Goal: Task Accomplishment & Management: Manage account settings

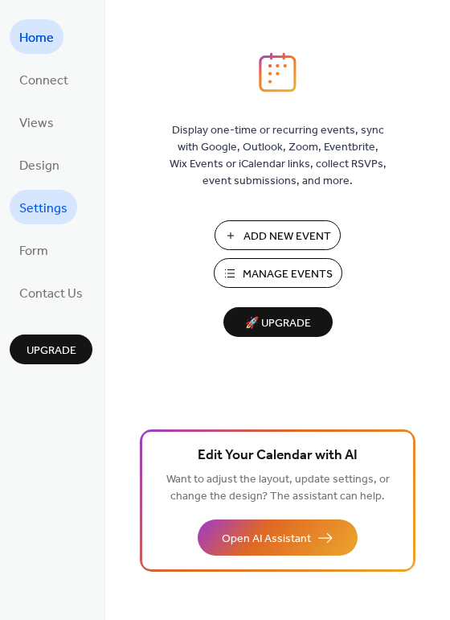
click at [40, 212] on span "Settings" at bounding box center [43, 208] width 48 height 25
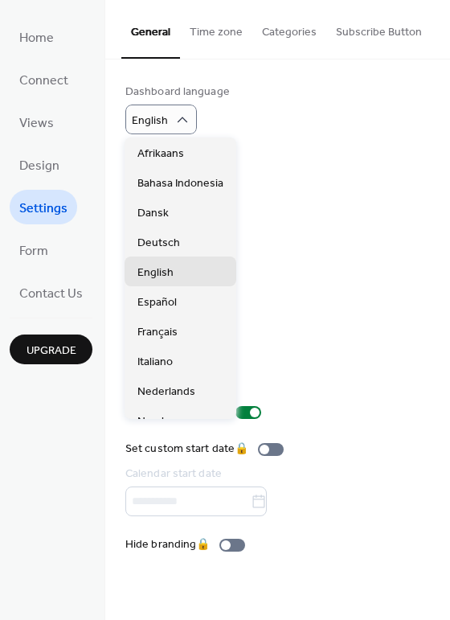
click at [285, 127] on div "Dashboard language English" at bounding box center [277, 109] width 305 height 51
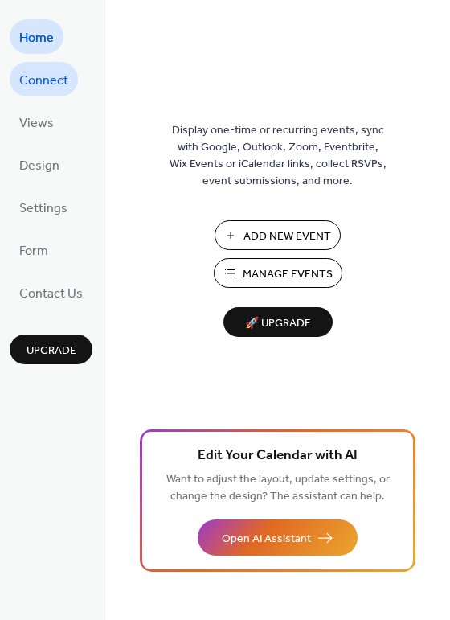
click at [40, 82] on span "Connect" at bounding box center [43, 80] width 49 height 25
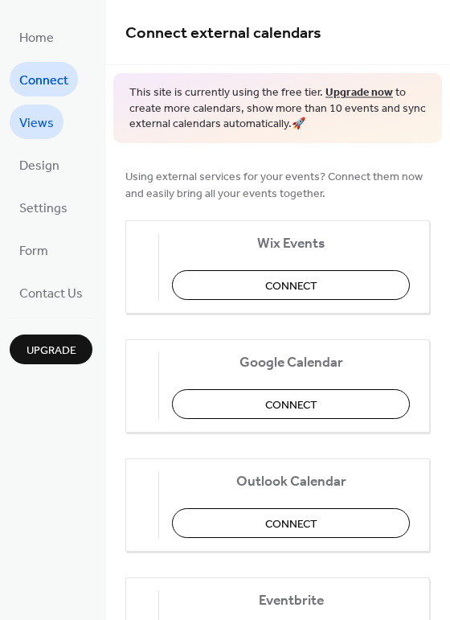
click at [32, 122] on span "Views" at bounding box center [36, 123] width 35 height 25
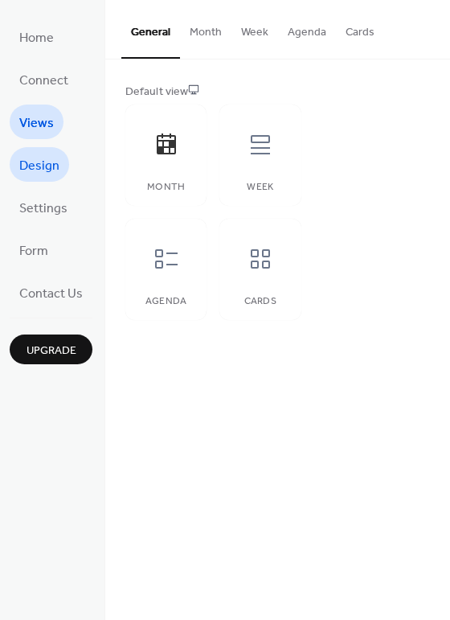
click at [35, 165] on span "Design" at bounding box center [39, 166] width 40 height 25
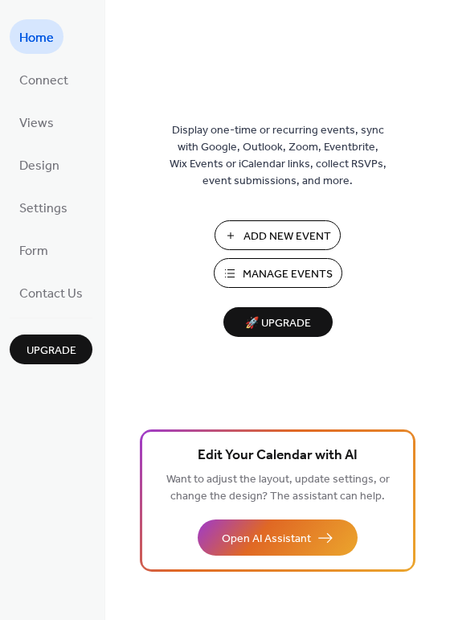
click at [266, 272] on span "Manage Events" at bounding box center [288, 274] width 90 height 17
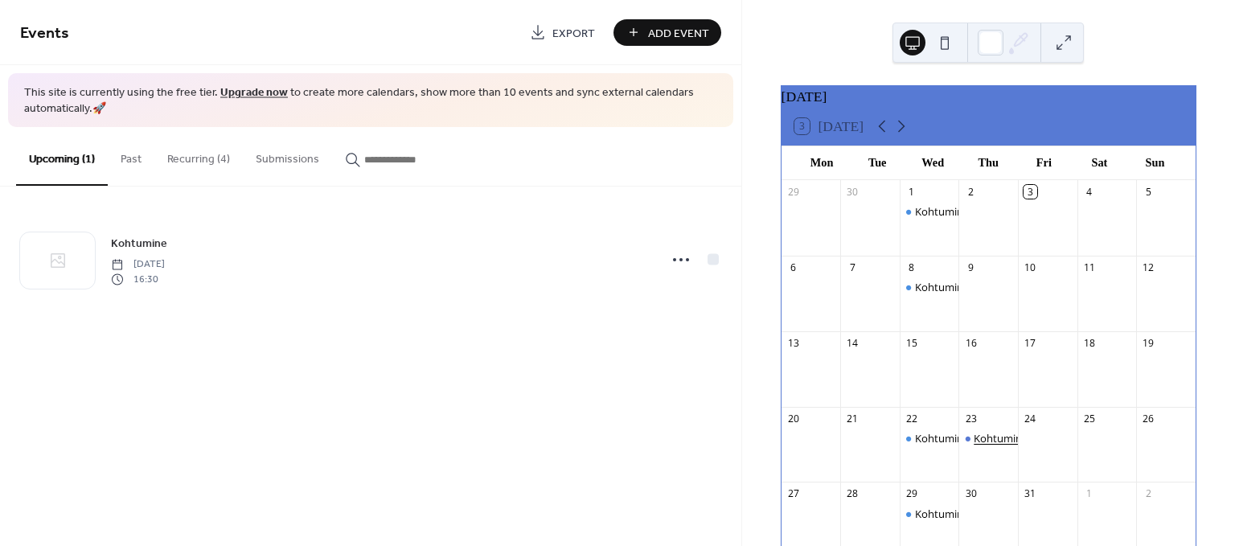
click at [993, 446] on div "Kohtumine" at bounding box center [1001, 438] width 54 height 14
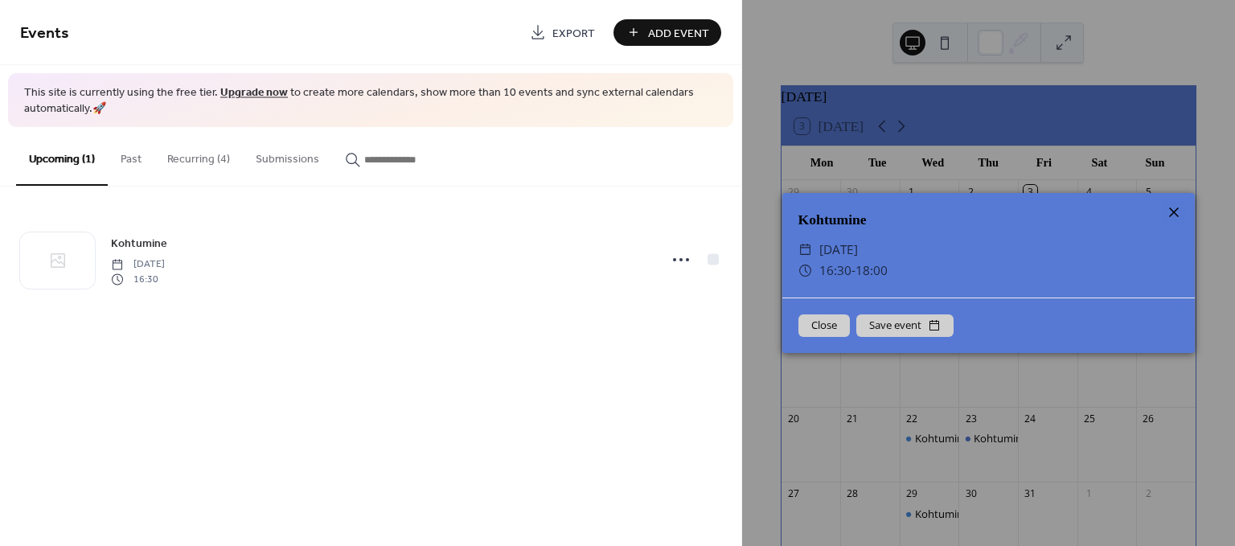
click at [1169, 212] on icon at bounding box center [1174, 212] width 19 height 19
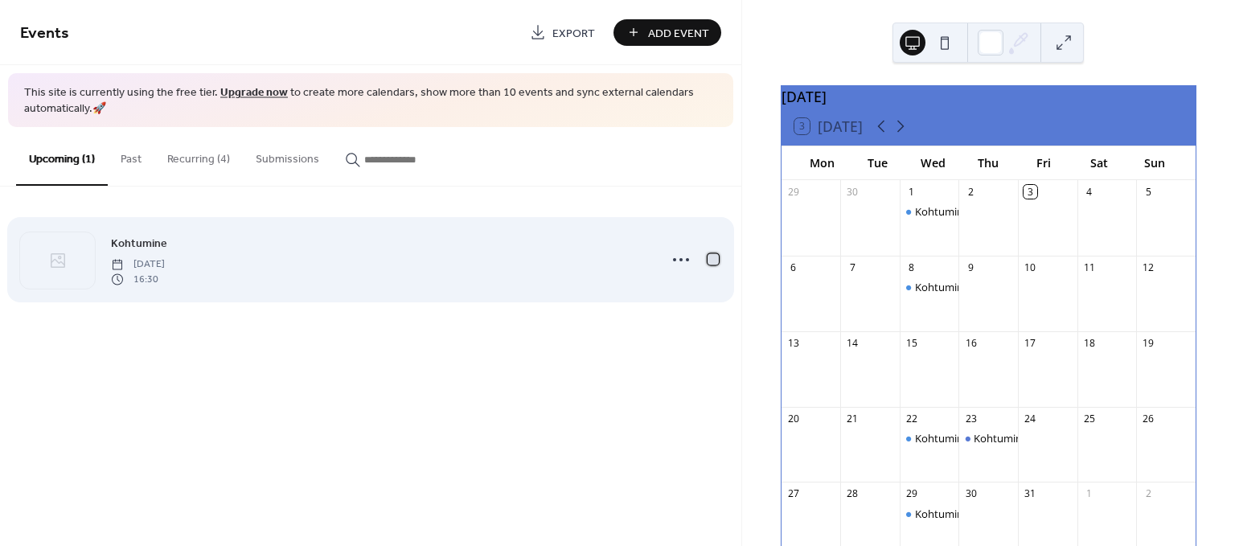
click at [713, 261] on div at bounding box center [713, 259] width 11 height 11
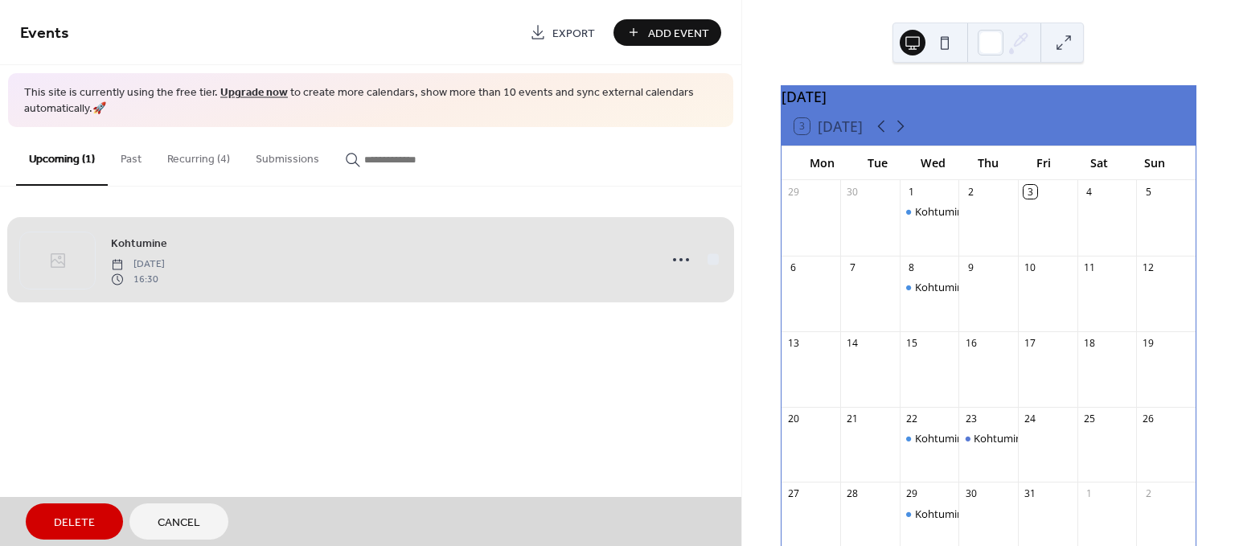
click at [709, 263] on div "Kohtumine Thursday, October 23, 2025 16:30" at bounding box center [370, 260] width 701 height 98
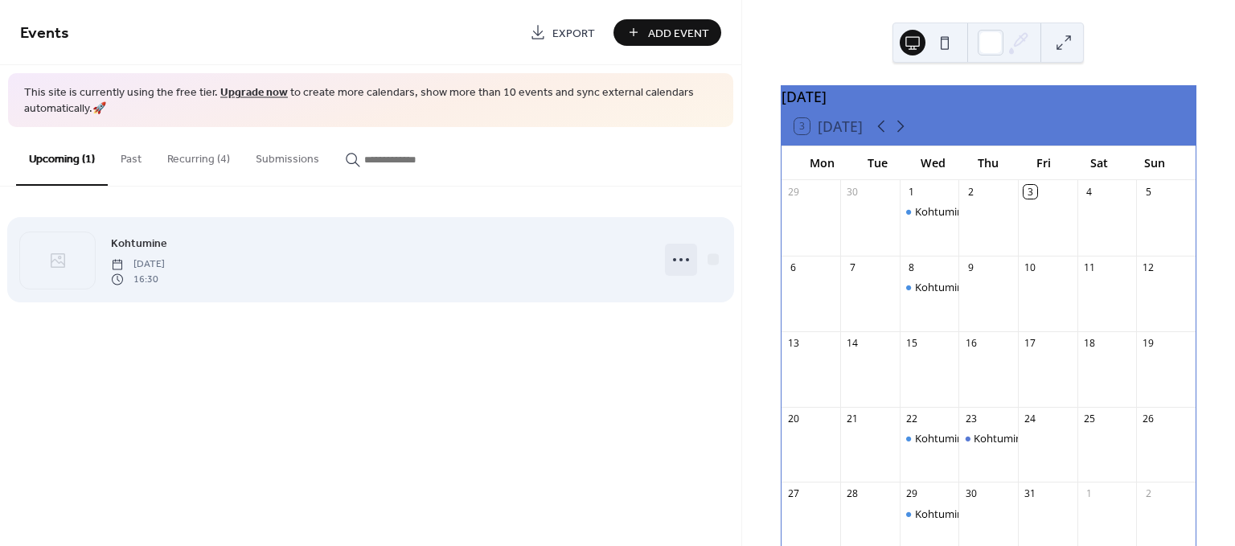
click at [686, 262] on icon at bounding box center [681, 260] width 26 height 26
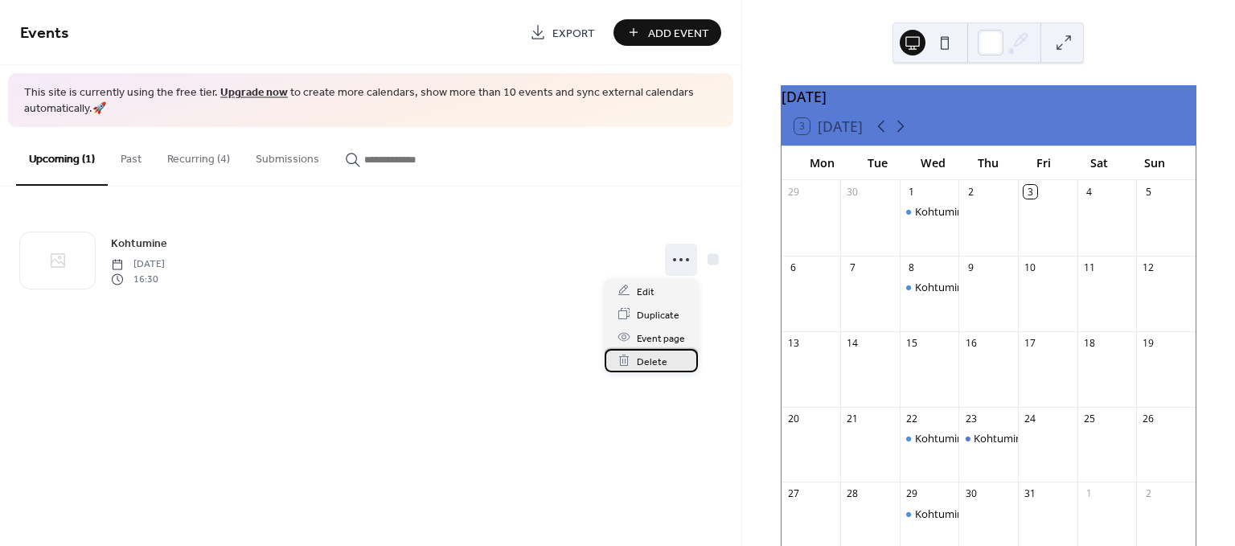
click at [655, 362] on span "Delete" at bounding box center [652, 361] width 31 height 17
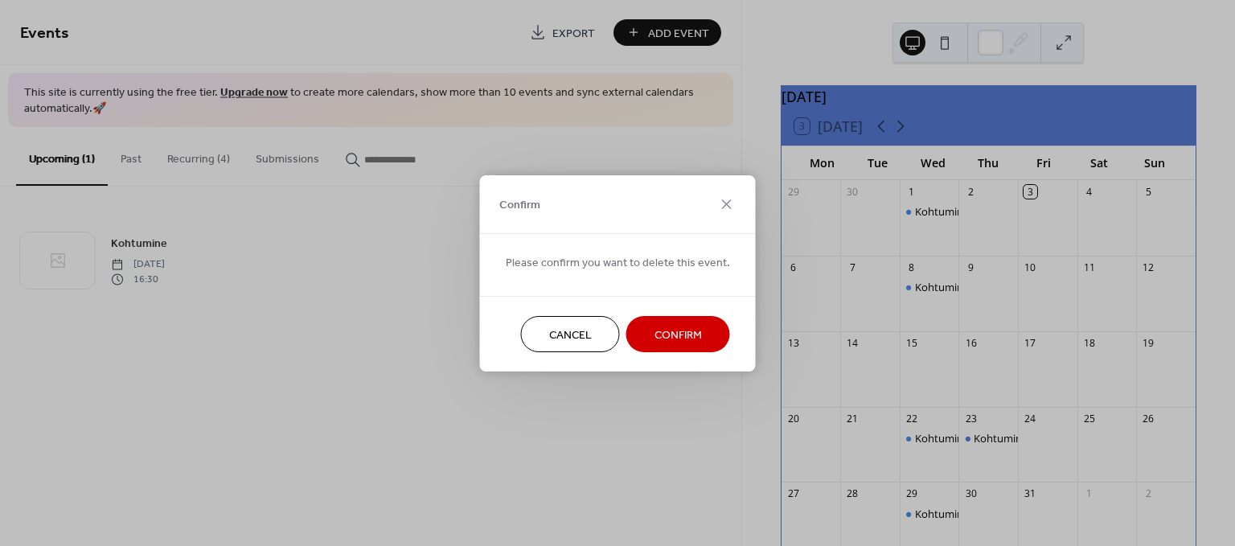
click at [647, 334] on button "Confirm" at bounding box center [679, 334] width 104 height 36
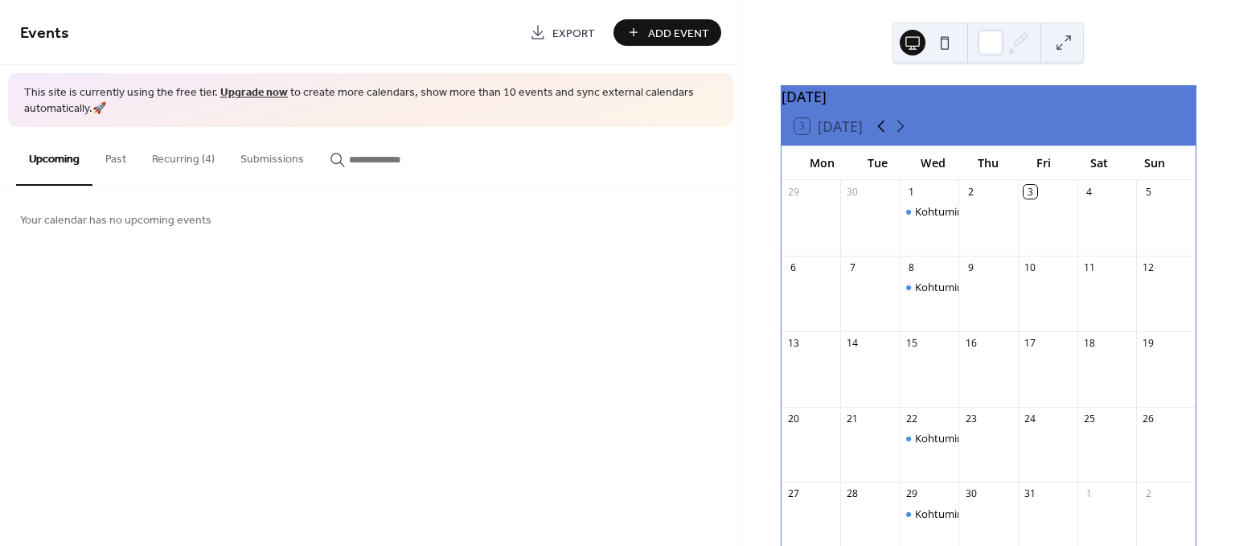
click at [881, 133] on icon at bounding box center [881, 127] width 7 height 12
click at [940, 369] on div "Kohtumine" at bounding box center [942, 362] width 54 height 14
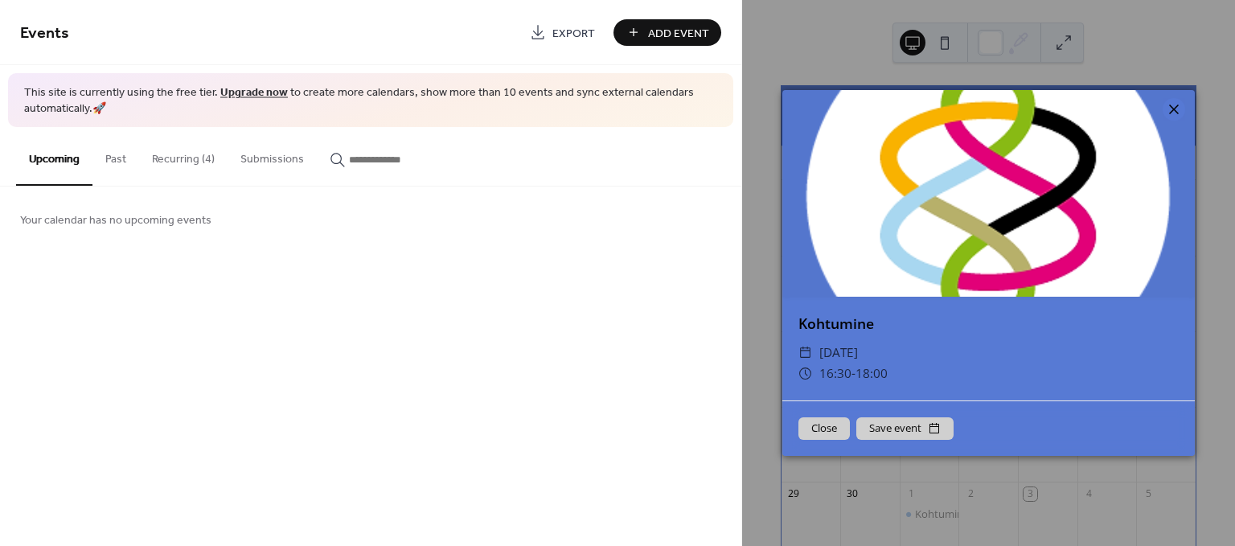
click at [1171, 109] on icon at bounding box center [1174, 109] width 19 height 19
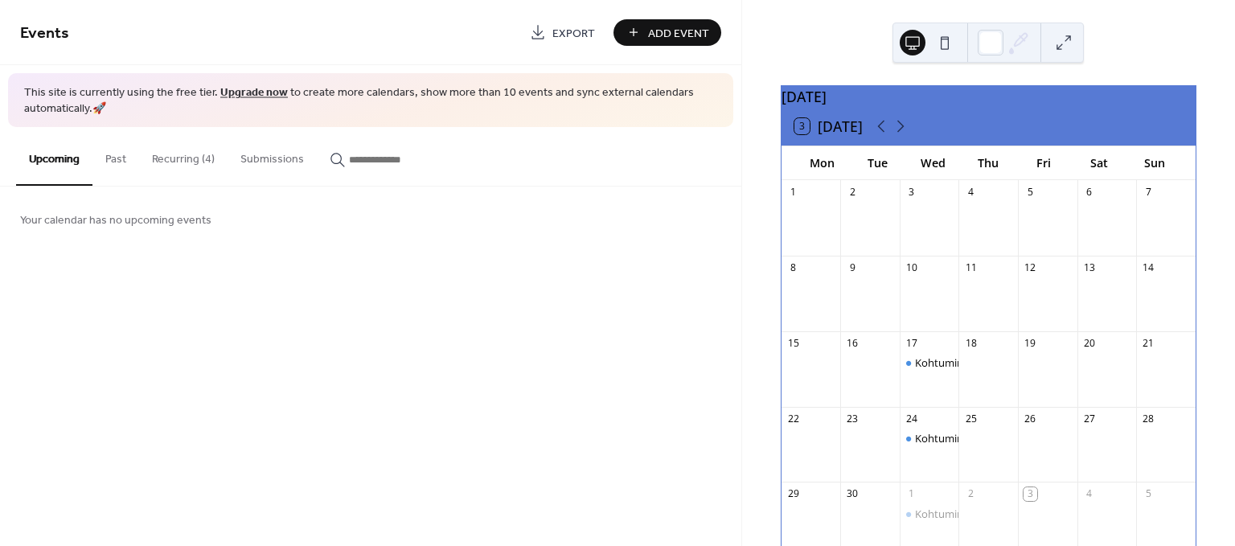
click at [923, 401] on div "Kohtumine" at bounding box center [930, 377] width 60 height 45
click at [168, 160] on button "Recurring (4)" at bounding box center [183, 155] width 88 height 57
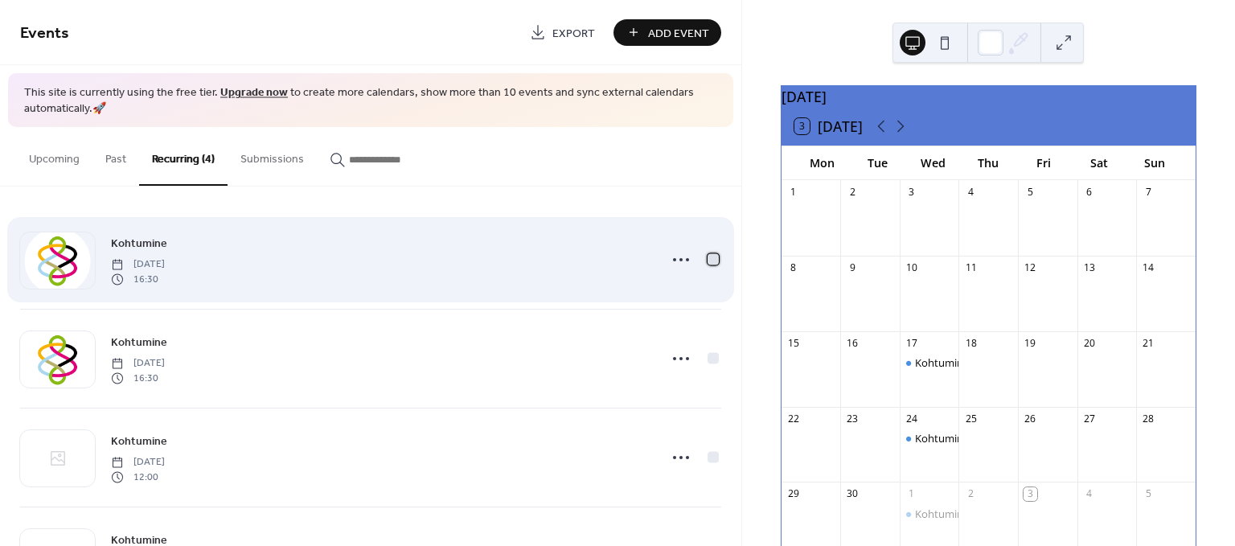
click at [709, 259] on div at bounding box center [713, 259] width 11 height 11
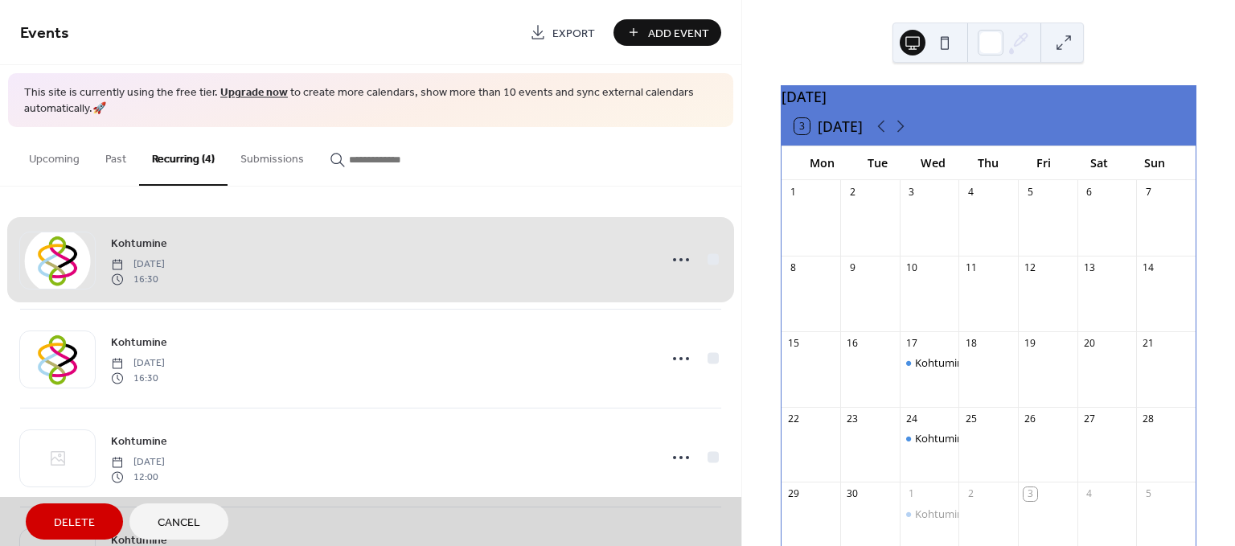
click at [707, 255] on div "Kohtumine Wednesday, September 17, 2025 16:30" at bounding box center [370, 260] width 701 height 98
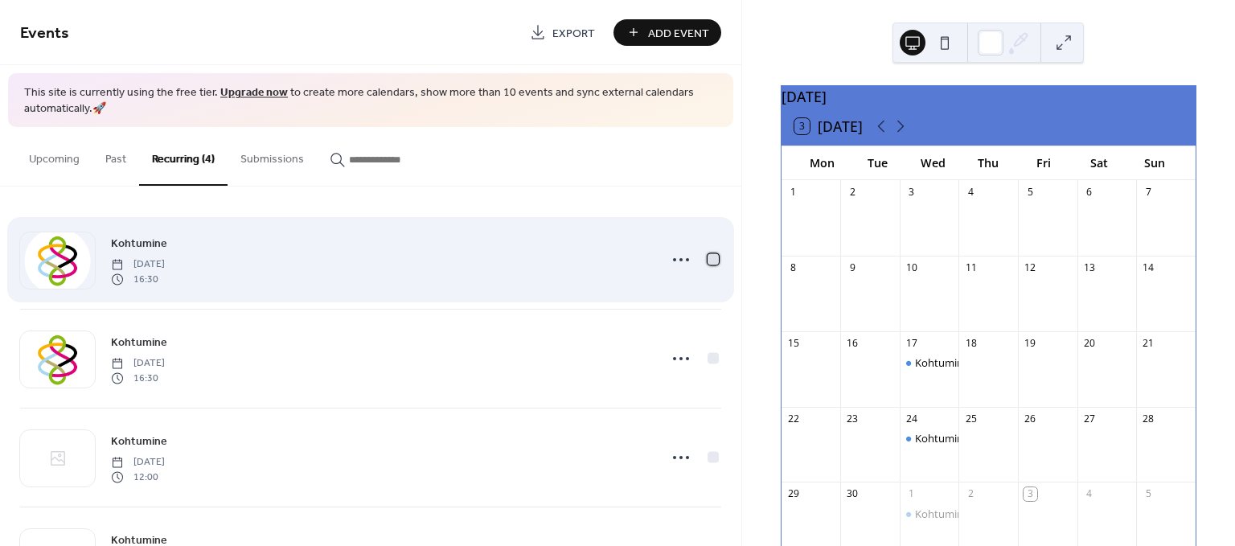
click at [708, 258] on div at bounding box center [713, 259] width 11 height 11
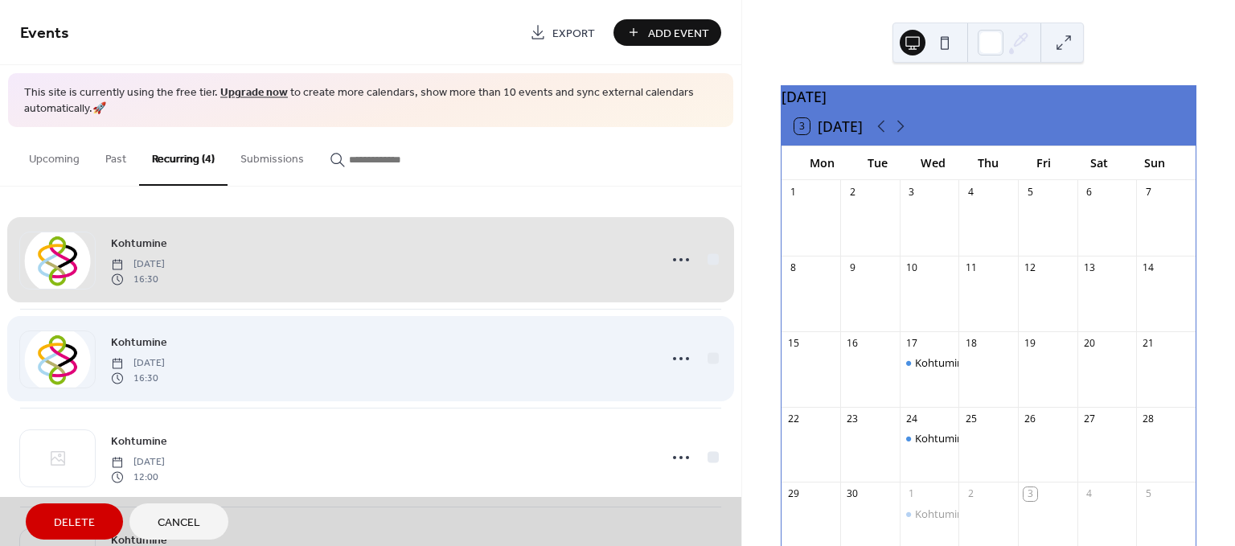
click at [708, 356] on div "Kohtumine Wednesday, October 22, 2025 16:30" at bounding box center [370, 358] width 701 height 99
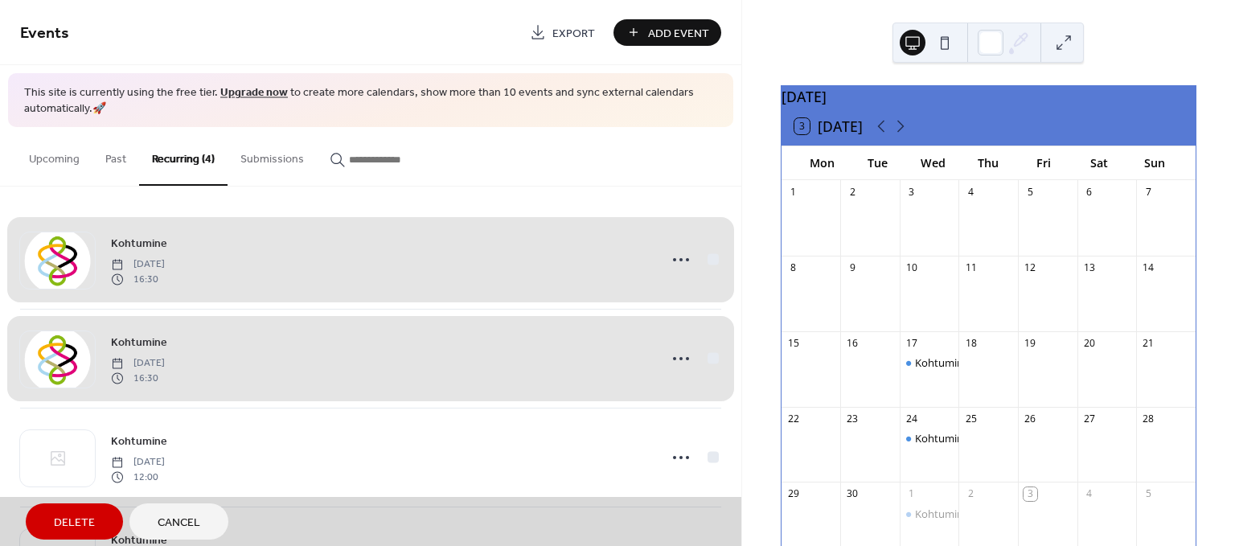
scroll to position [83, 0]
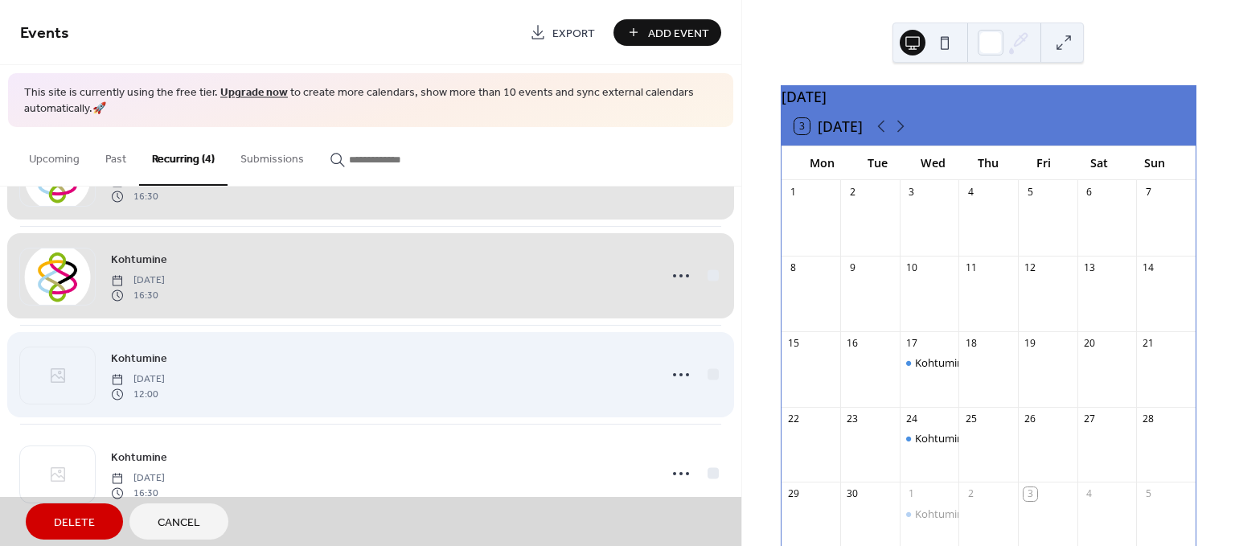
click at [708, 380] on div "Kohtumine Wednesday, November 26, 2025 12:00" at bounding box center [370, 374] width 701 height 99
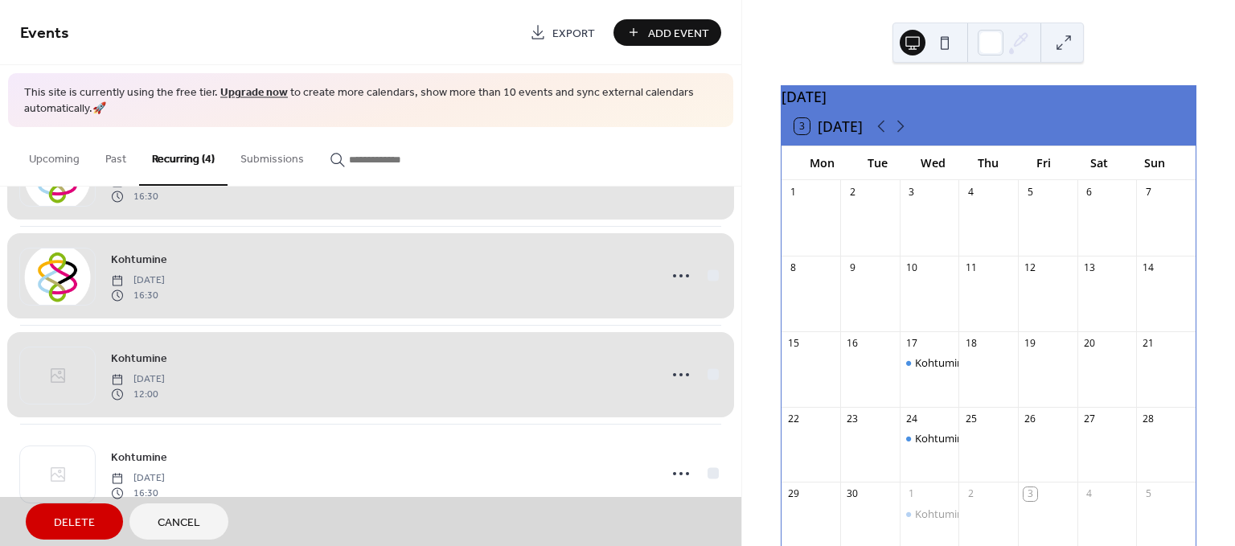
click at [710, 376] on div "Kohtumine Wednesday, November 26, 2025 12:00" at bounding box center [370, 374] width 701 height 99
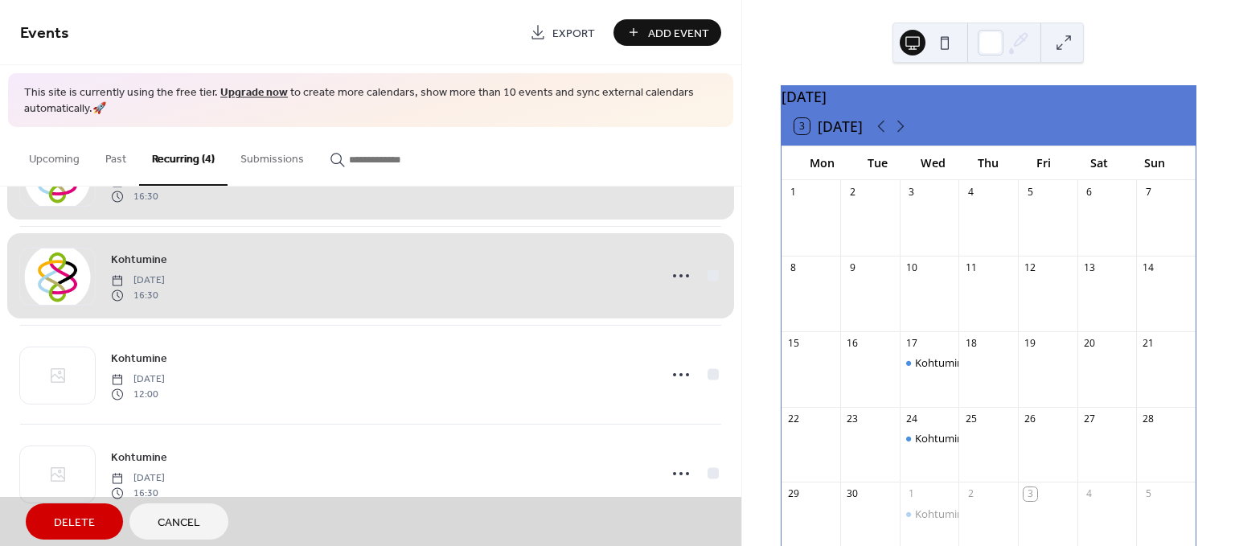
click at [709, 273] on div "Kohtumine Wednesday, October 22, 2025 16:30" at bounding box center [370, 275] width 701 height 99
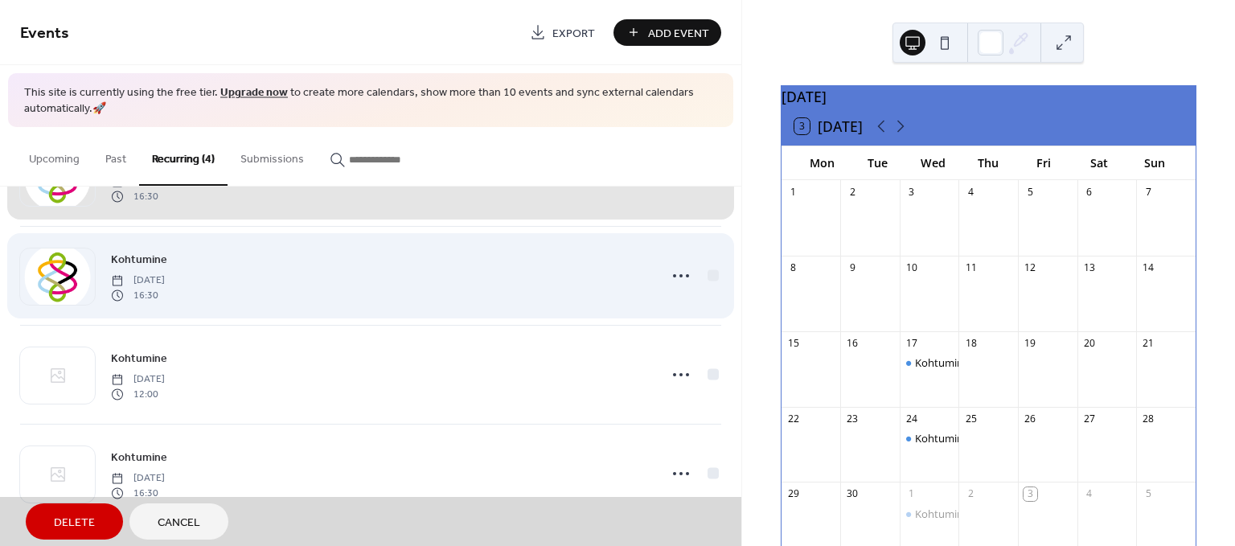
scroll to position [0, 0]
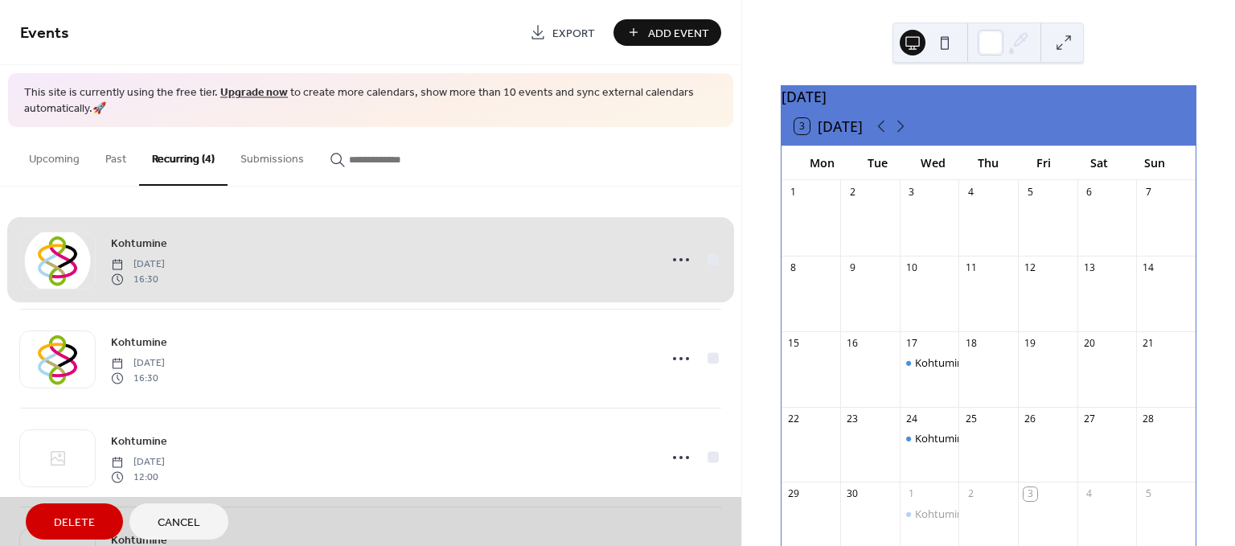
click at [59, 517] on span "Delete" at bounding box center [74, 523] width 41 height 17
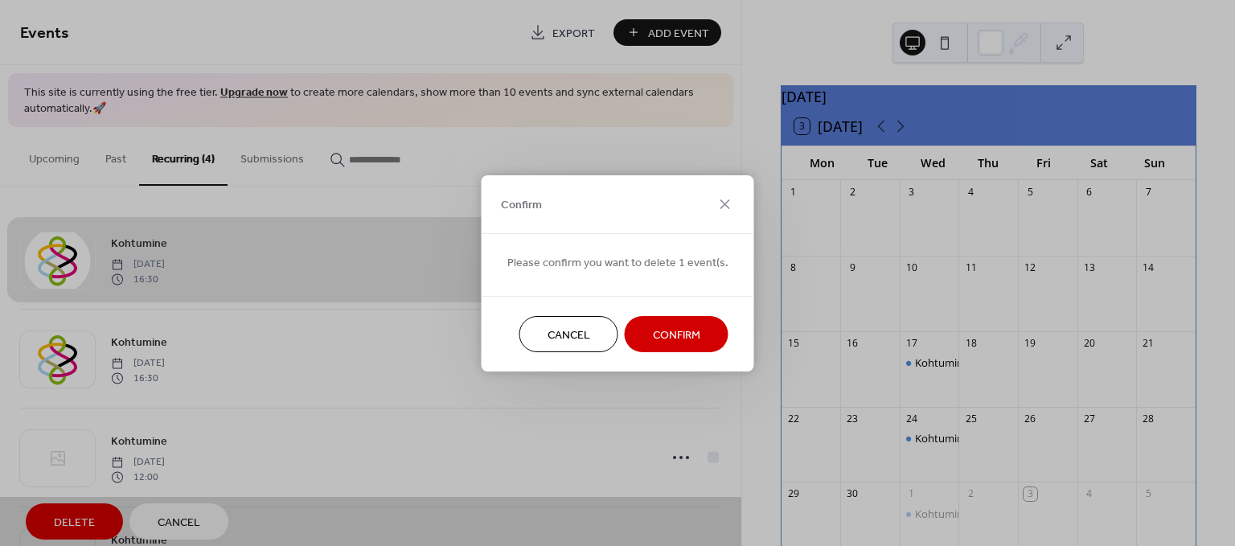
click at [655, 333] on span "Confirm" at bounding box center [676, 335] width 47 height 17
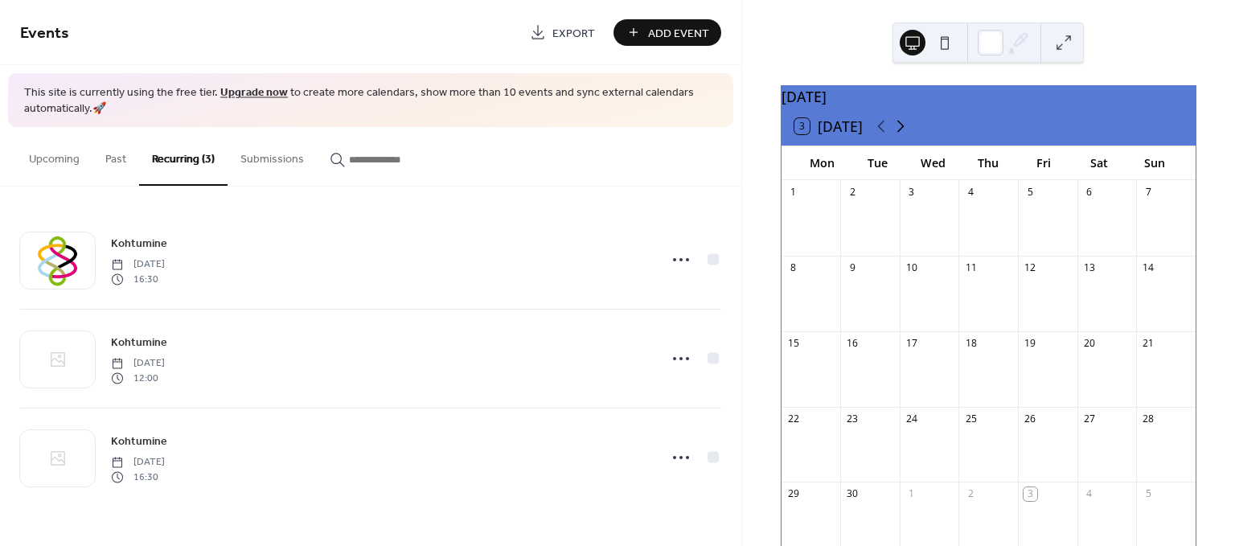
click at [897, 136] on icon at bounding box center [900, 126] width 19 height 19
click at [65, 160] on button "Upcoming" at bounding box center [54, 155] width 76 height 57
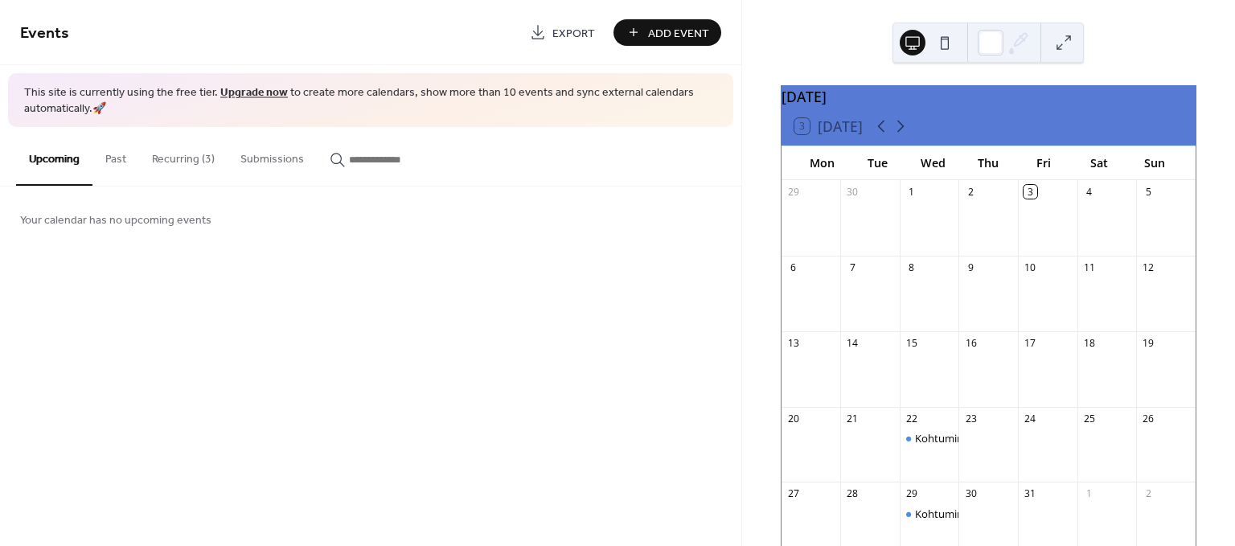
click at [181, 160] on button "Recurring (3)" at bounding box center [183, 155] width 88 height 57
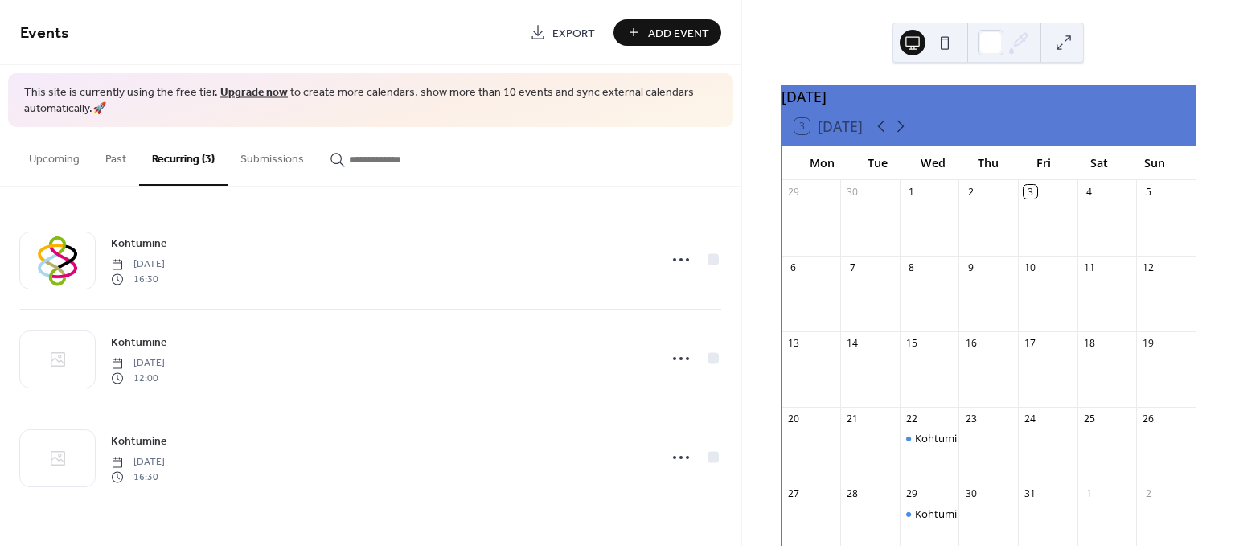
click at [662, 39] on span "Add Event" at bounding box center [678, 33] width 61 height 17
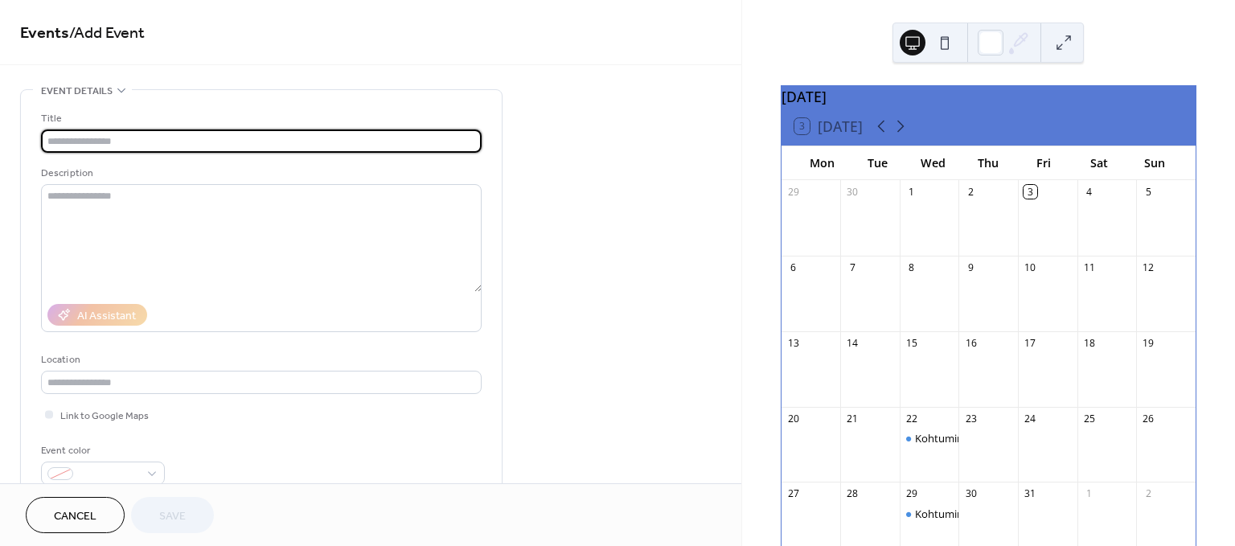
click at [207, 145] on input "text" at bounding box center [261, 140] width 441 height 23
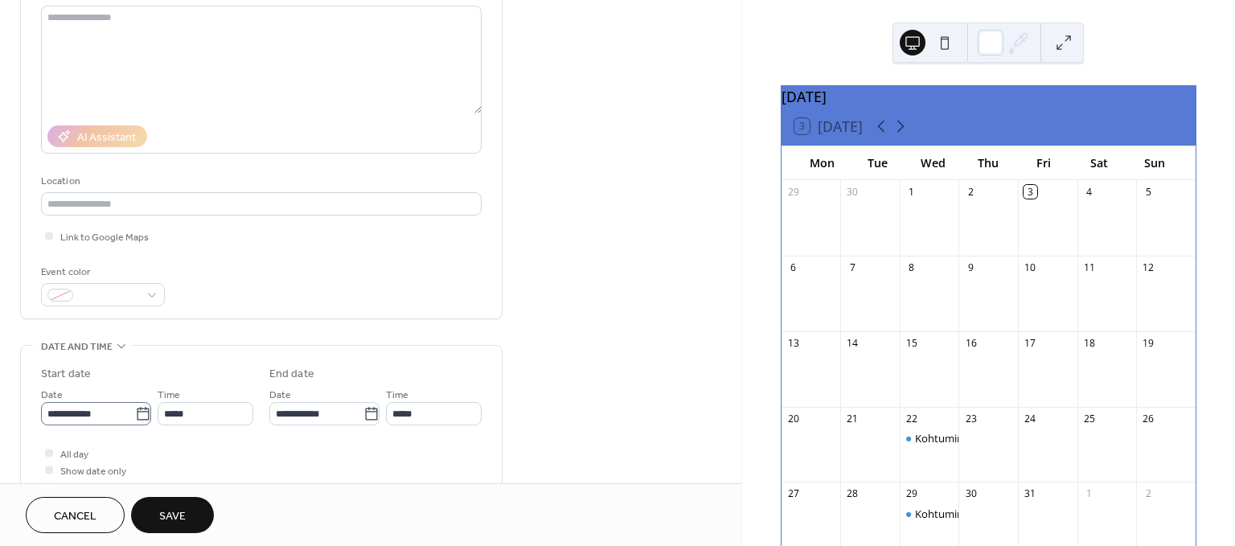
type input "*********"
click at [95, 422] on input "**********" at bounding box center [88, 413] width 94 height 23
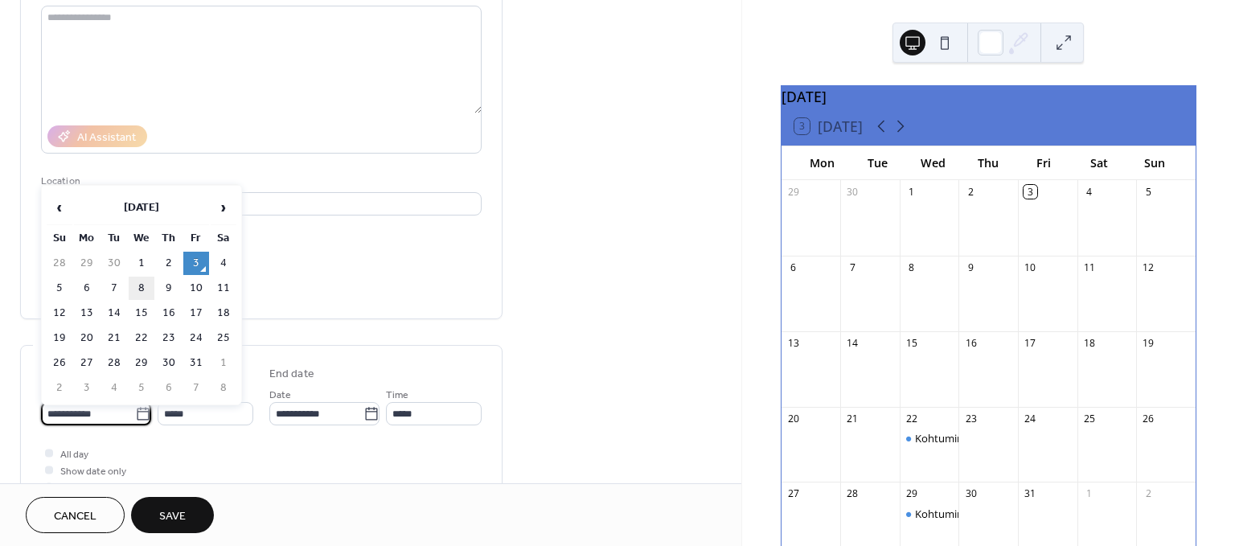
click at [138, 290] on td "8" at bounding box center [142, 288] width 26 height 23
type input "**********"
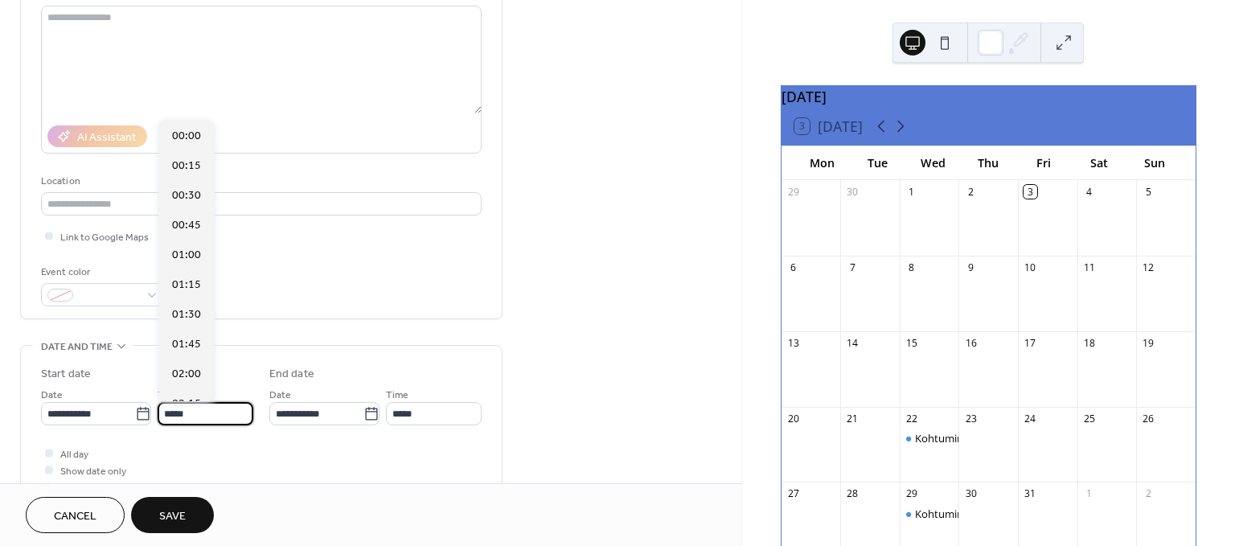
click at [183, 405] on input "*****" at bounding box center [206, 413] width 96 height 23
click at [188, 314] on span "16:30" at bounding box center [186, 314] width 29 height 17
type input "*****"
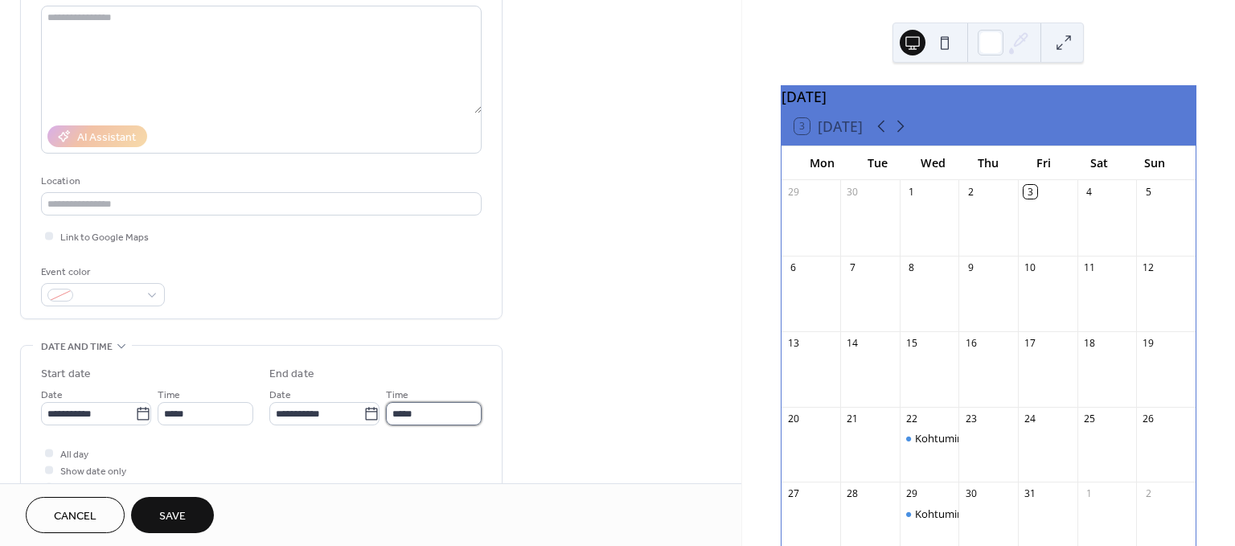
click at [425, 407] on input "*****" at bounding box center [434, 413] width 96 height 23
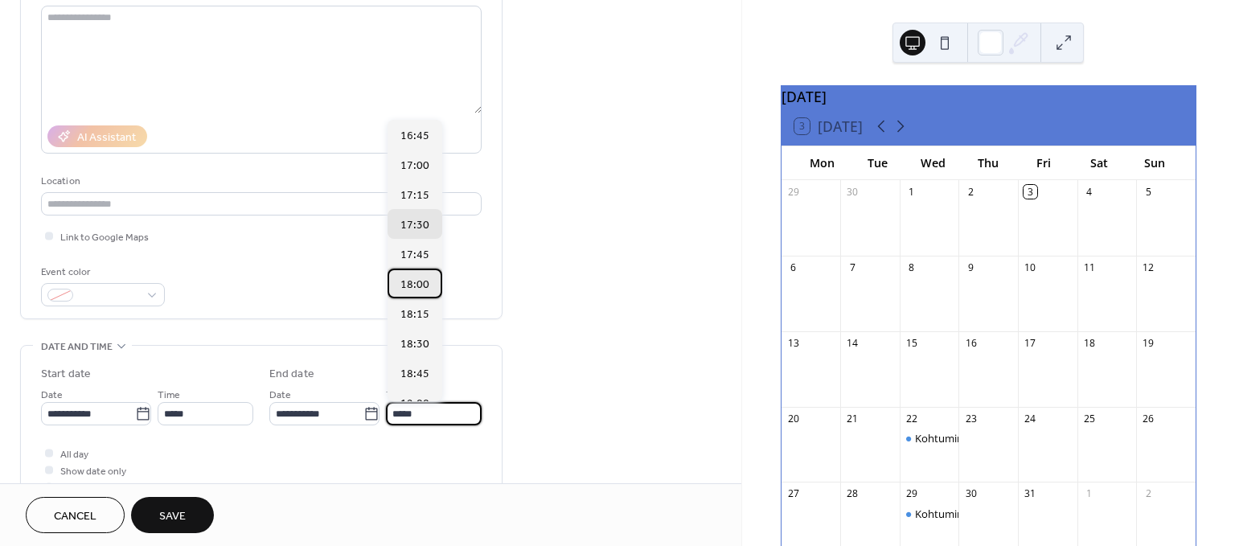
click at [421, 281] on span "18:00" at bounding box center [415, 285] width 29 height 17
type input "*****"
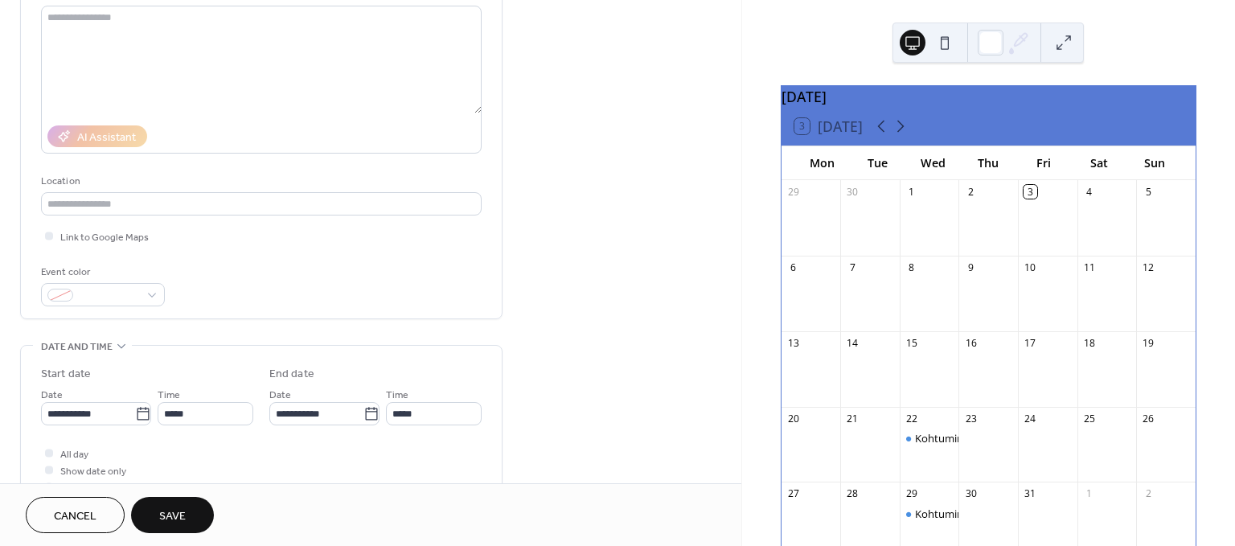
click at [175, 516] on span "Save" at bounding box center [172, 516] width 27 height 17
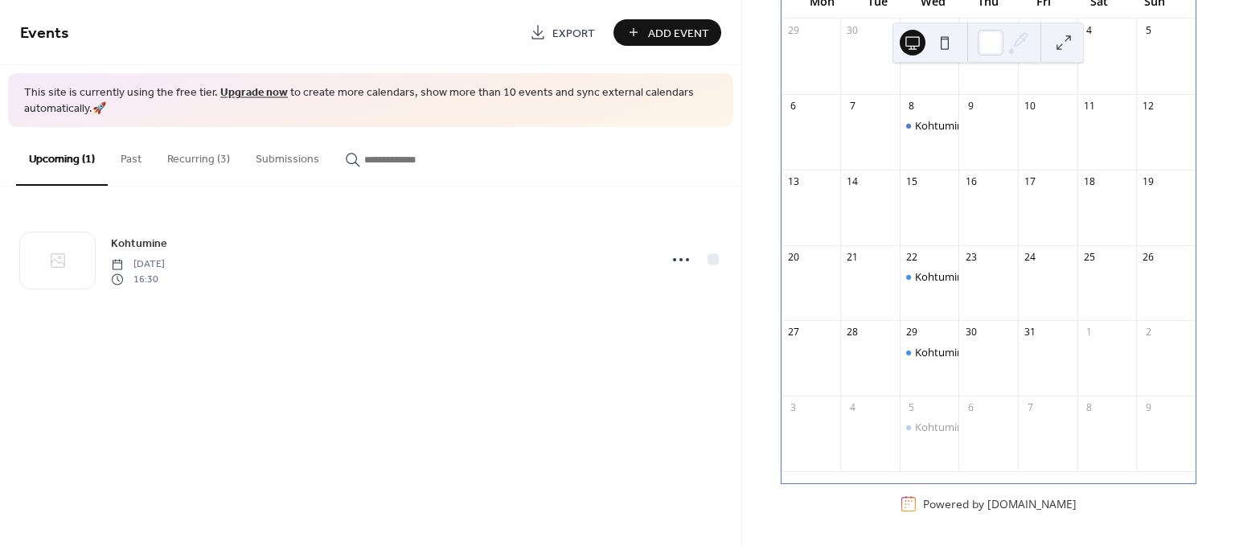
scroll to position [82, 0]
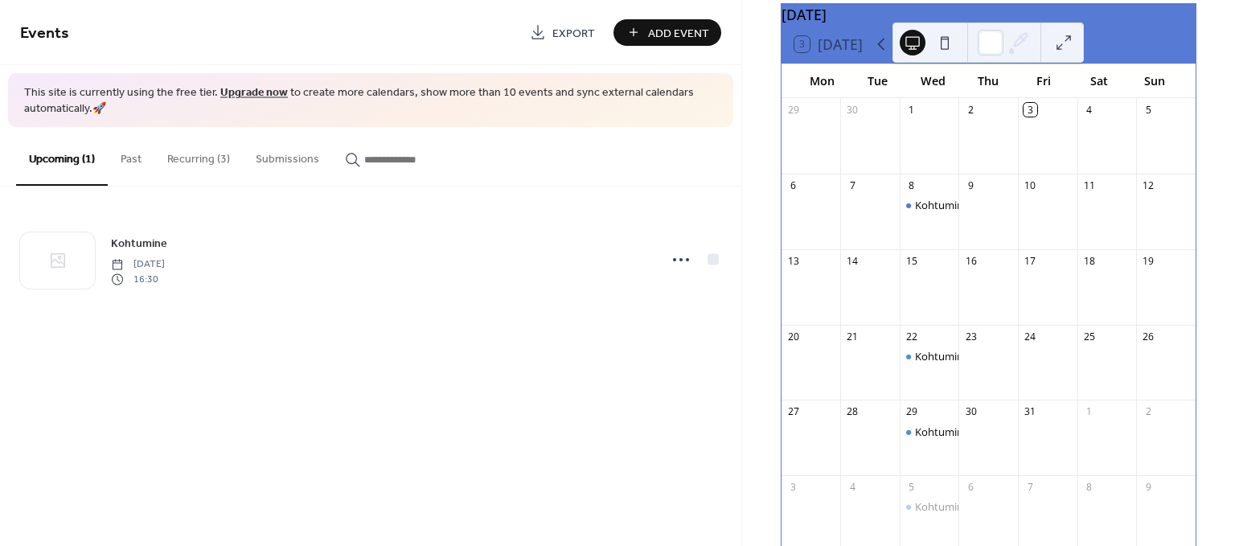
click at [205, 159] on button "Recurring (3)" at bounding box center [198, 155] width 88 height 57
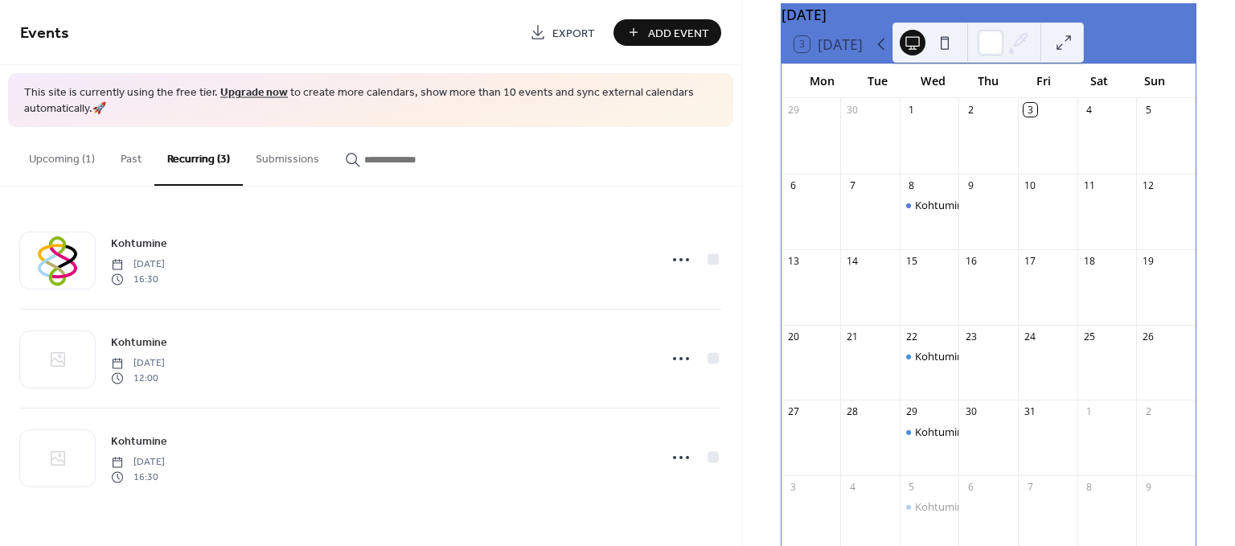
click at [64, 154] on button "Upcoming (1)" at bounding box center [62, 155] width 92 height 57
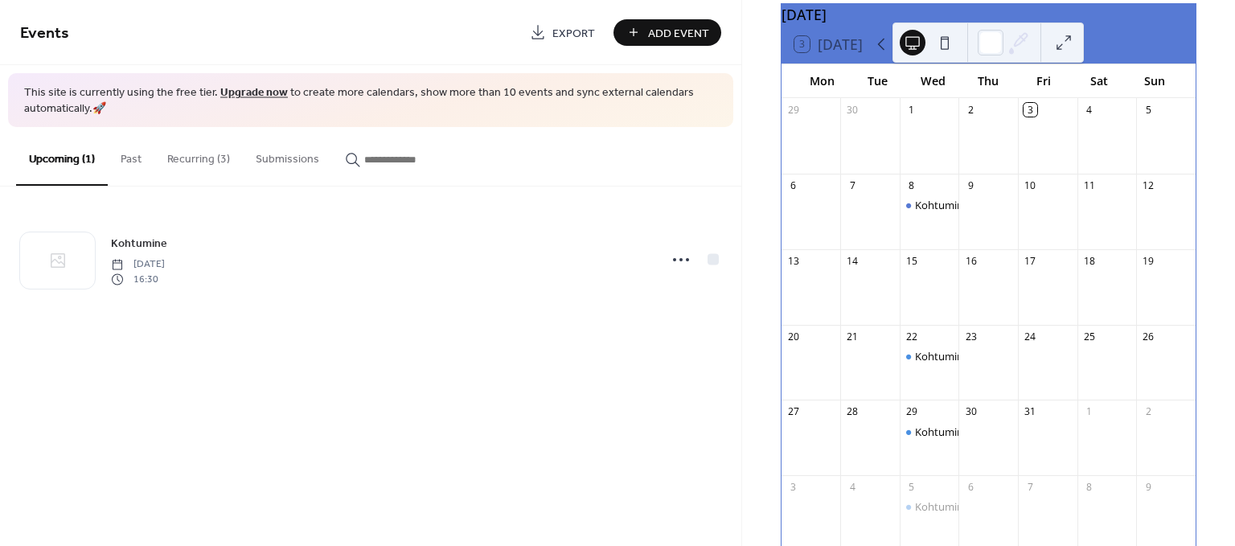
click at [646, 31] on button "Add Event" at bounding box center [668, 32] width 108 height 27
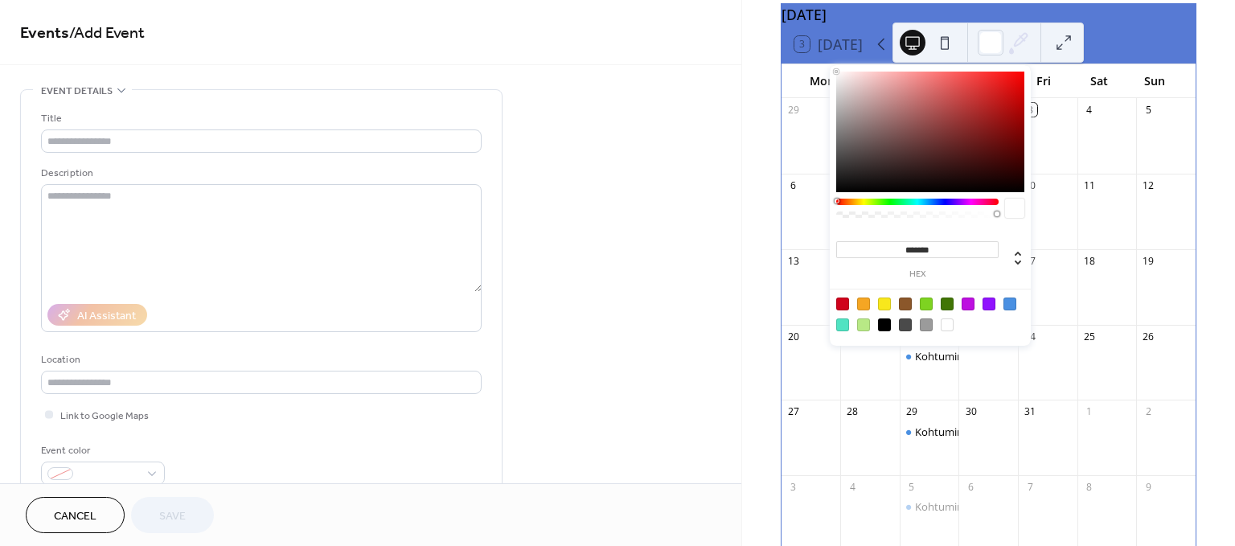
drag, startPoint x: 1012, startPoint y: 31, endPoint x: 1099, endPoint y: 50, distance: 89.0
click at [1099, 50] on div "October 2025 3 Today Mon Tue Wed Thu Fri Sat Sun 29 30 1 2 3 4 5 6 7 8 Kohtumin…" at bounding box center [989, 273] width 494 height 546
click at [612, 64] on div "**********" at bounding box center [371, 241] width 742 height 483
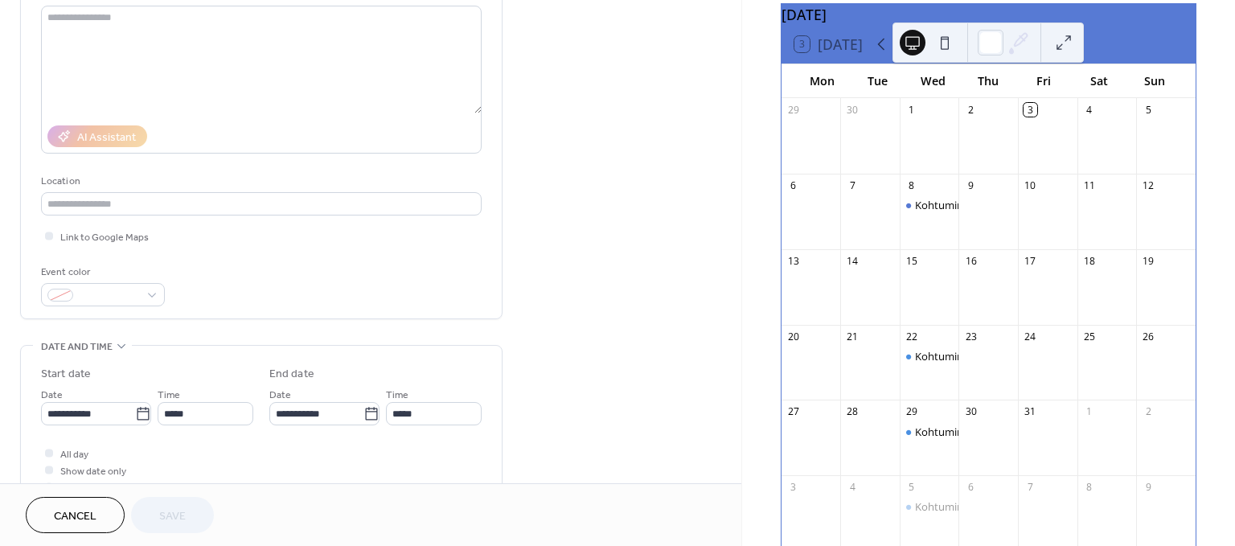
scroll to position [357, 0]
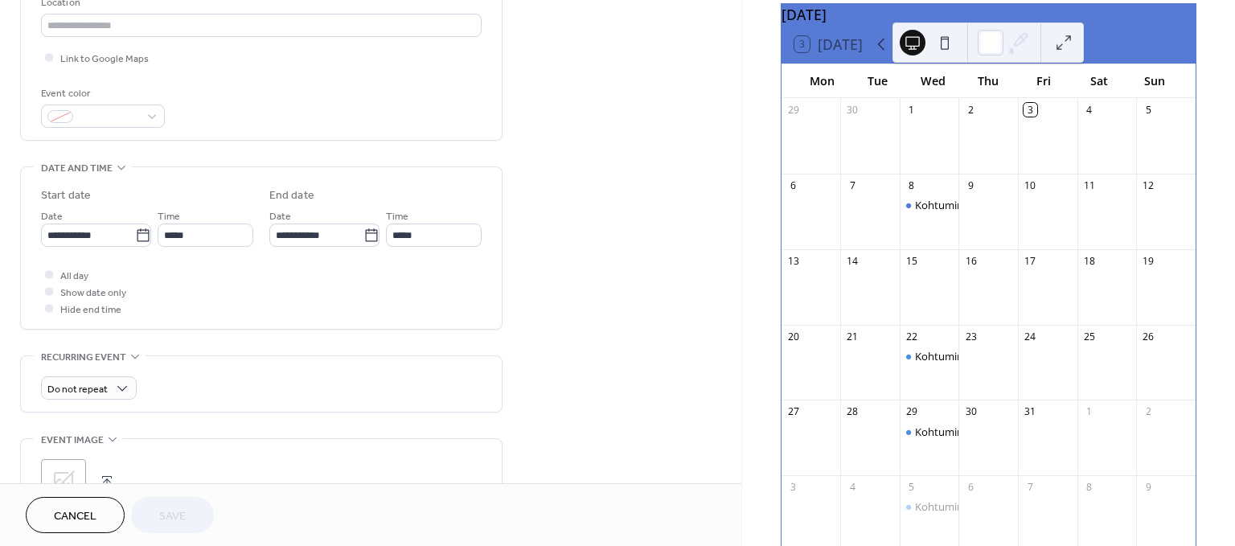
drag, startPoint x: 87, startPoint y: 527, endPoint x: 508, endPoint y: 431, distance: 432.2
click at [88, 525] on button "Cancel" at bounding box center [75, 515] width 99 height 36
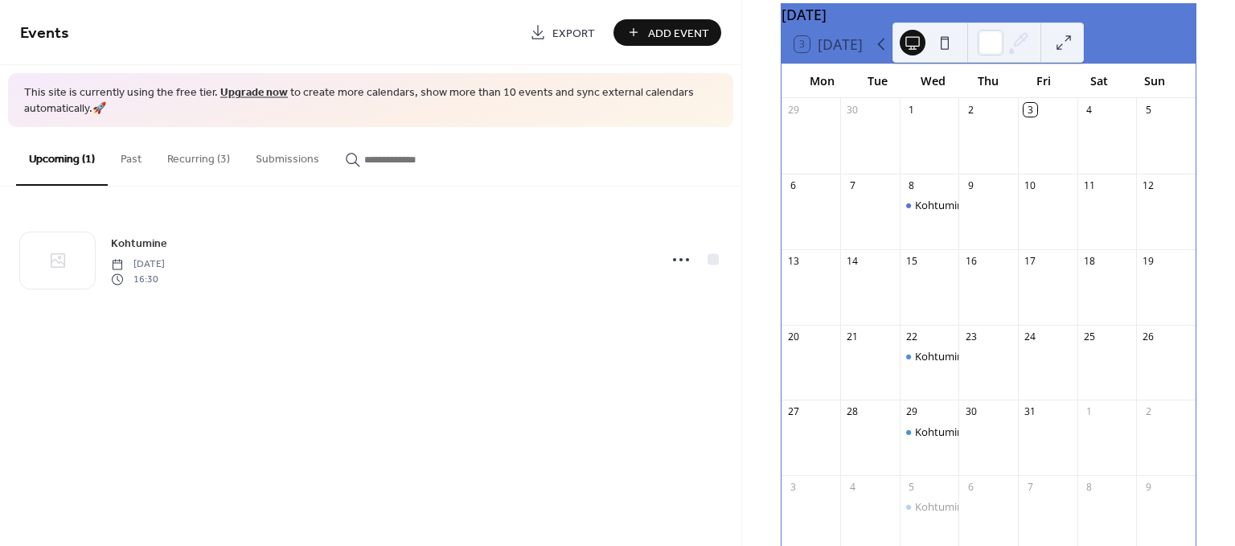
click at [1062, 43] on button at bounding box center [1064, 43] width 26 height 26
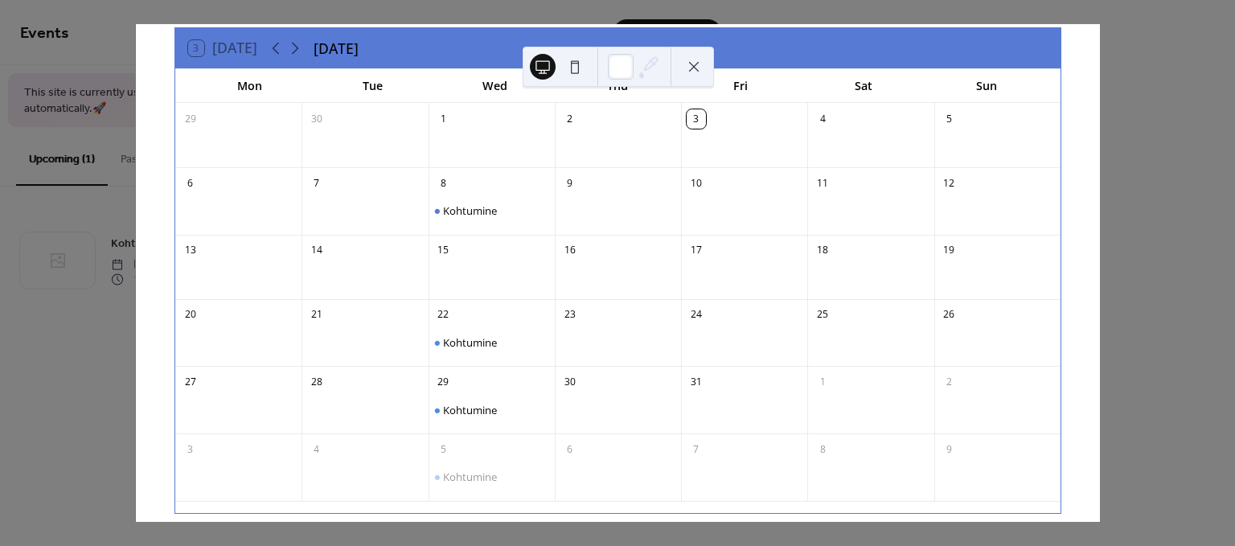
drag, startPoint x: 581, startPoint y: 53, endPoint x: 604, endPoint y: 53, distance: 23.3
click at [604, 53] on div at bounding box center [618, 67] width 191 height 40
click at [298, 51] on icon at bounding box center [295, 48] width 19 height 19
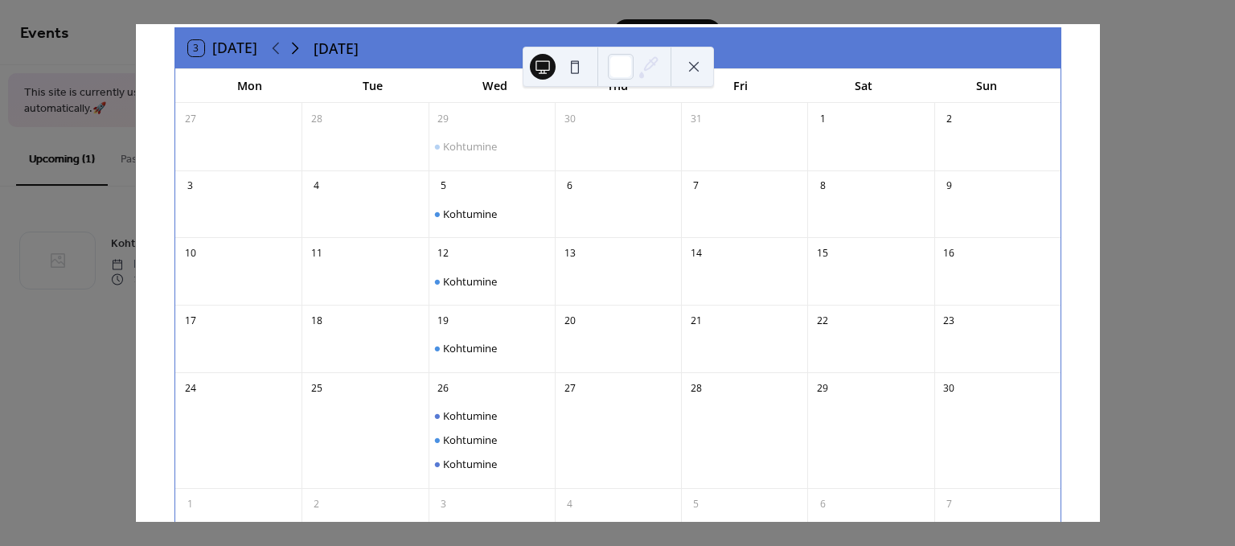
click at [298, 47] on icon at bounding box center [295, 49] width 7 height 12
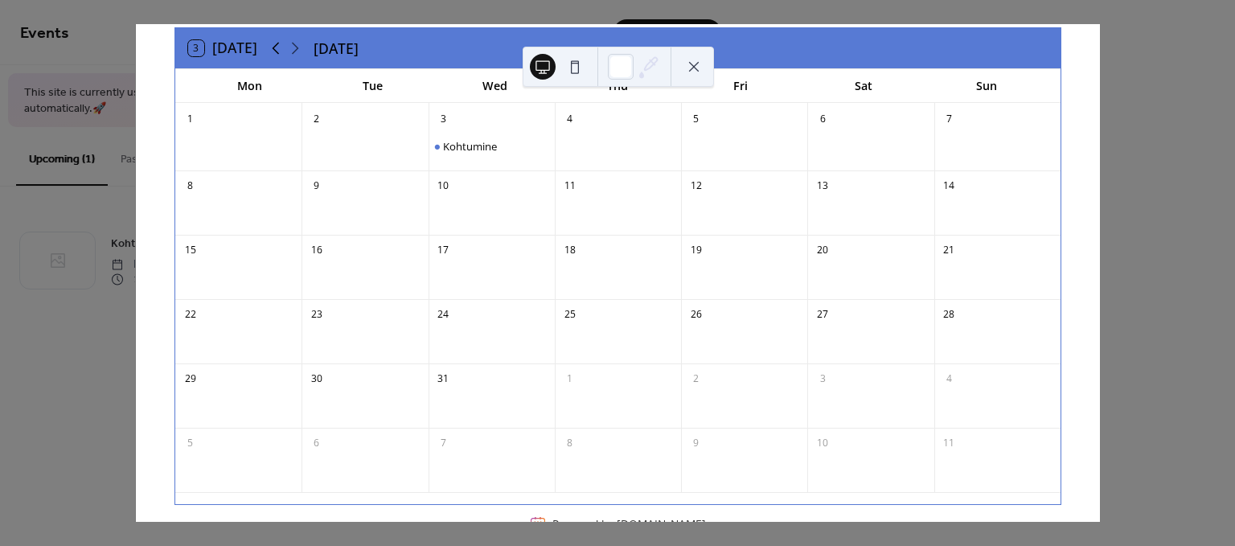
click at [276, 50] on icon at bounding box center [275, 49] width 7 height 12
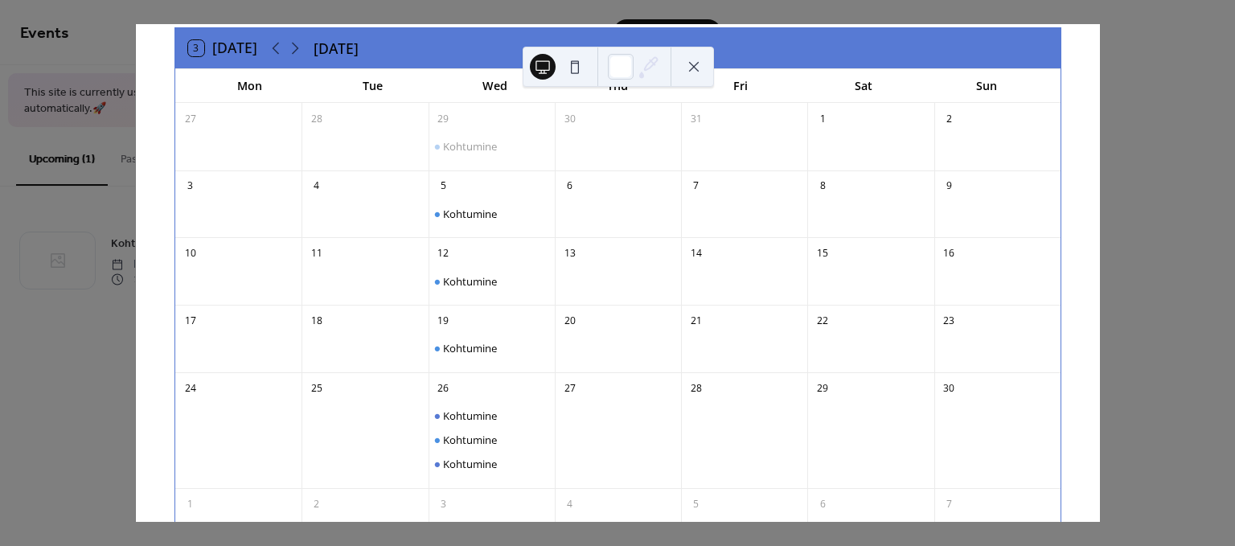
click at [691, 66] on button at bounding box center [694, 67] width 26 height 26
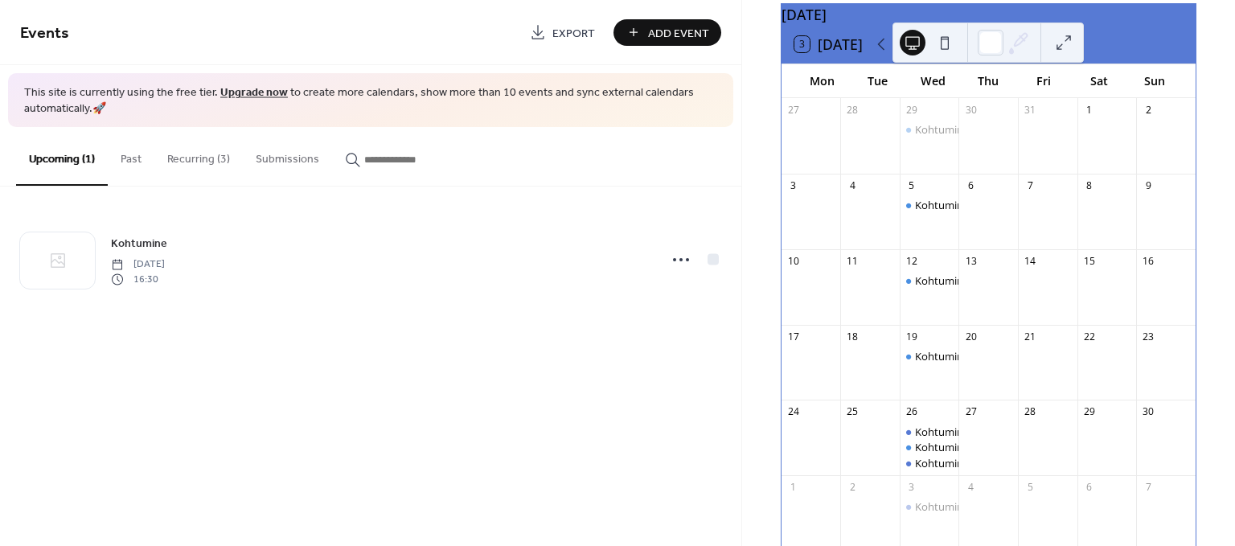
click at [286, 154] on button "Submissions" at bounding box center [287, 155] width 89 height 57
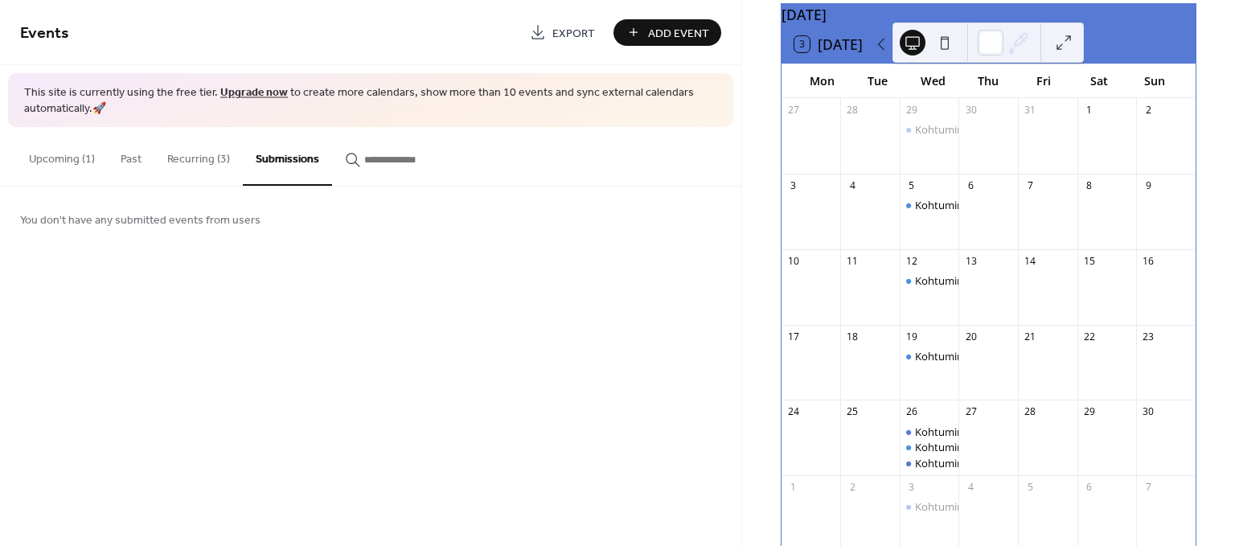
click at [202, 155] on button "Recurring (3)" at bounding box center [198, 155] width 88 height 57
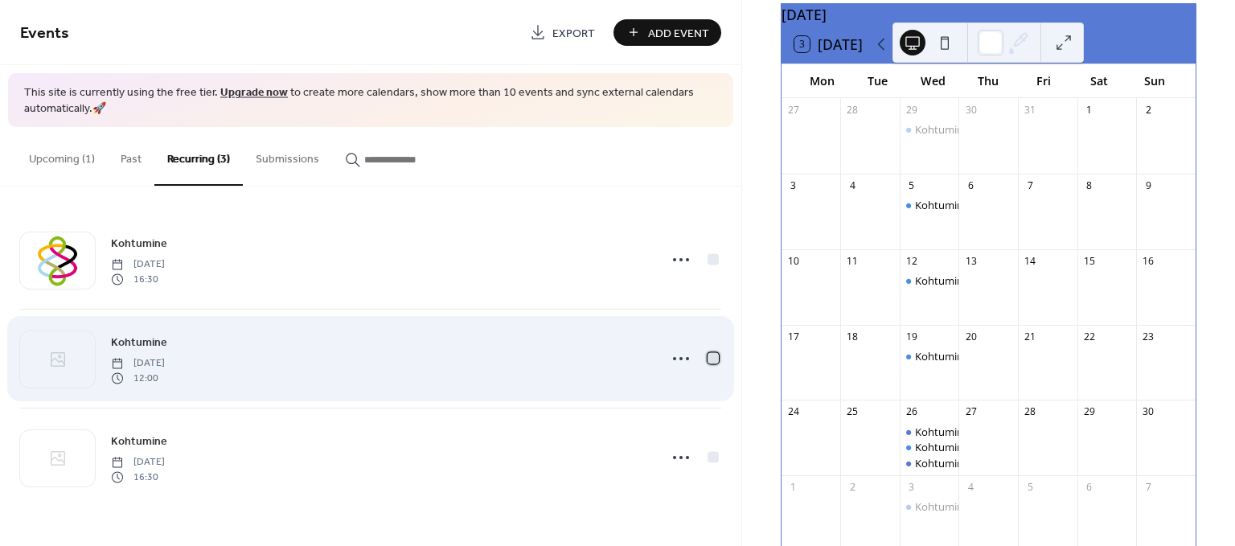
click at [714, 363] on div at bounding box center [713, 358] width 11 height 11
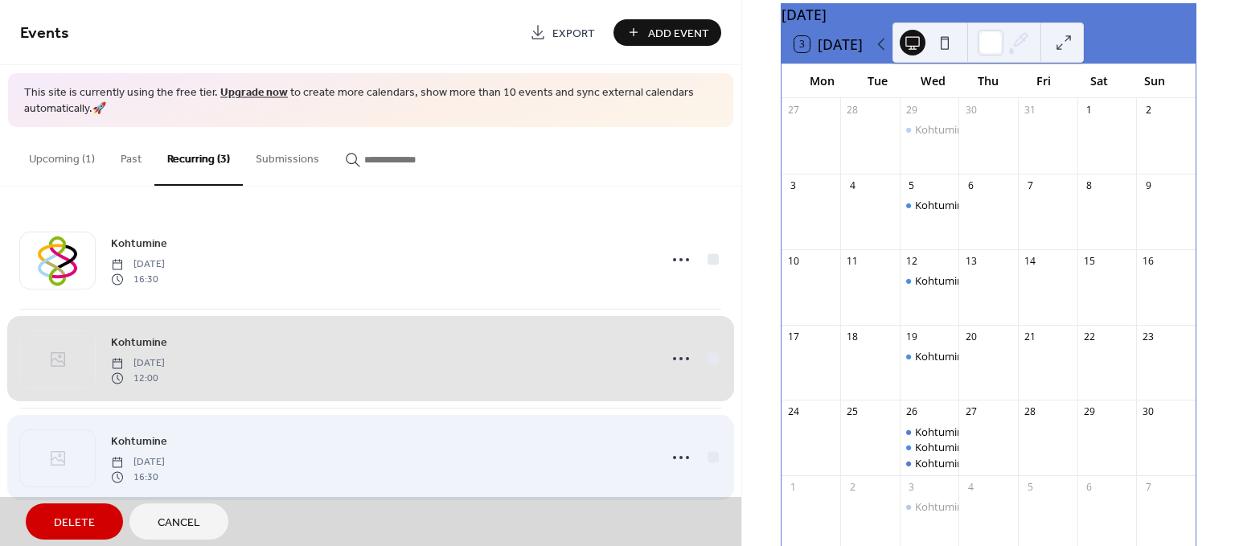
click at [715, 458] on div "Kohtumine Wednesday, November 26, 2025 16:30" at bounding box center [370, 457] width 701 height 99
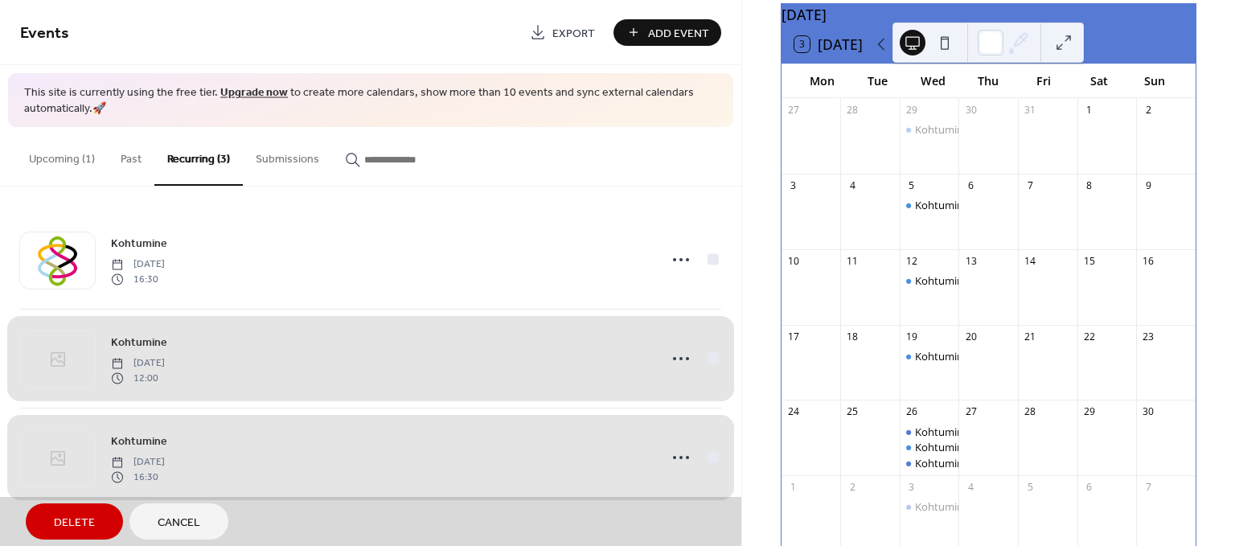
click at [58, 520] on span "Delete" at bounding box center [74, 523] width 41 height 17
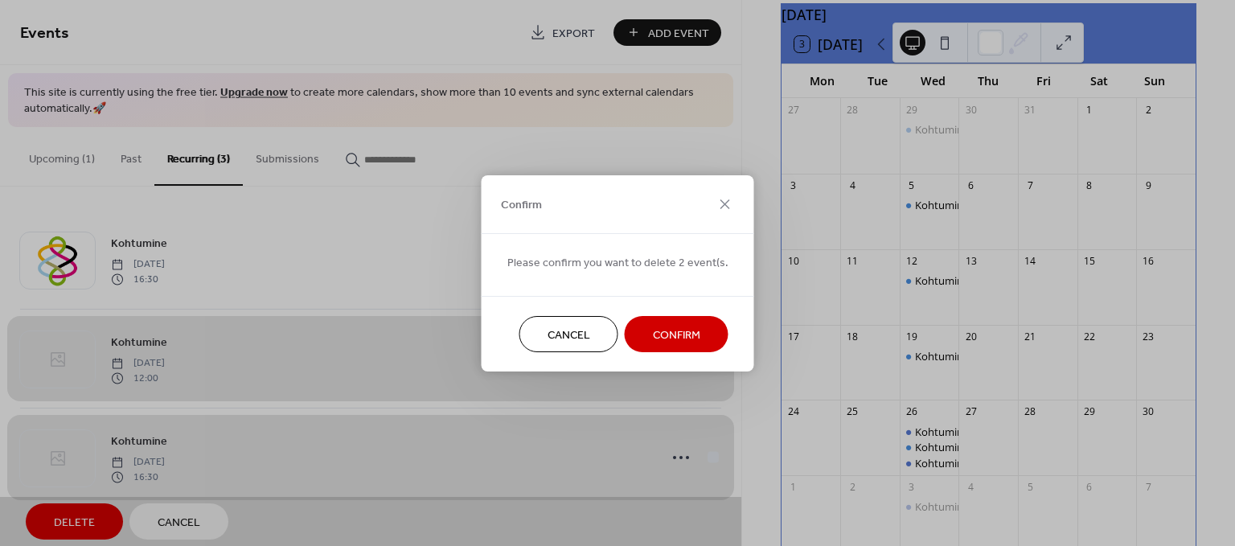
click at [668, 338] on span "Confirm" at bounding box center [676, 335] width 47 height 17
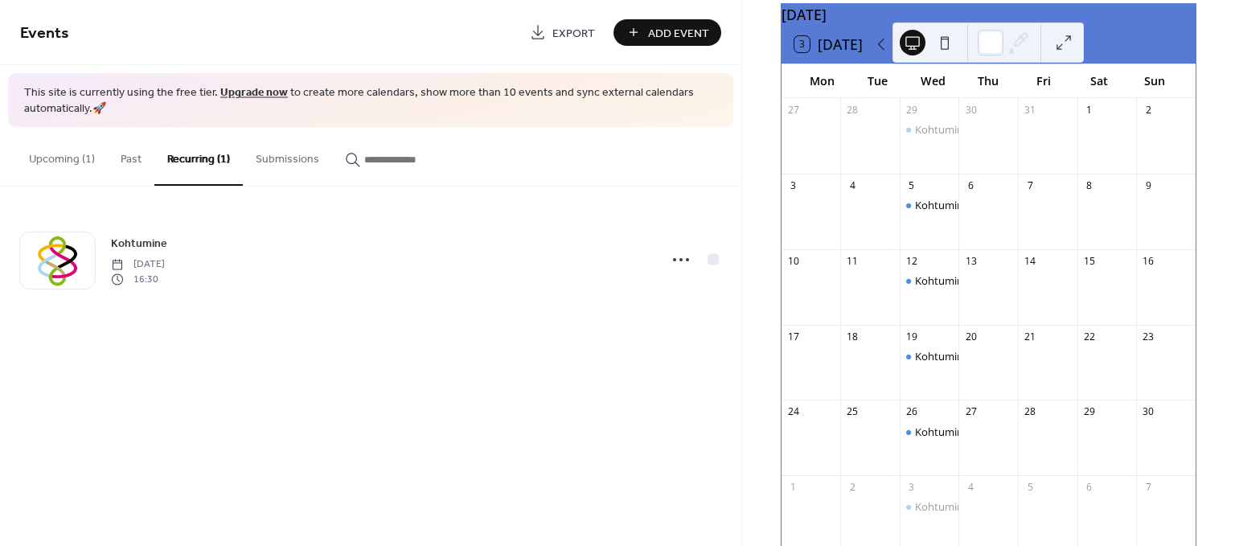
click at [61, 161] on button "Upcoming (1)" at bounding box center [62, 155] width 92 height 57
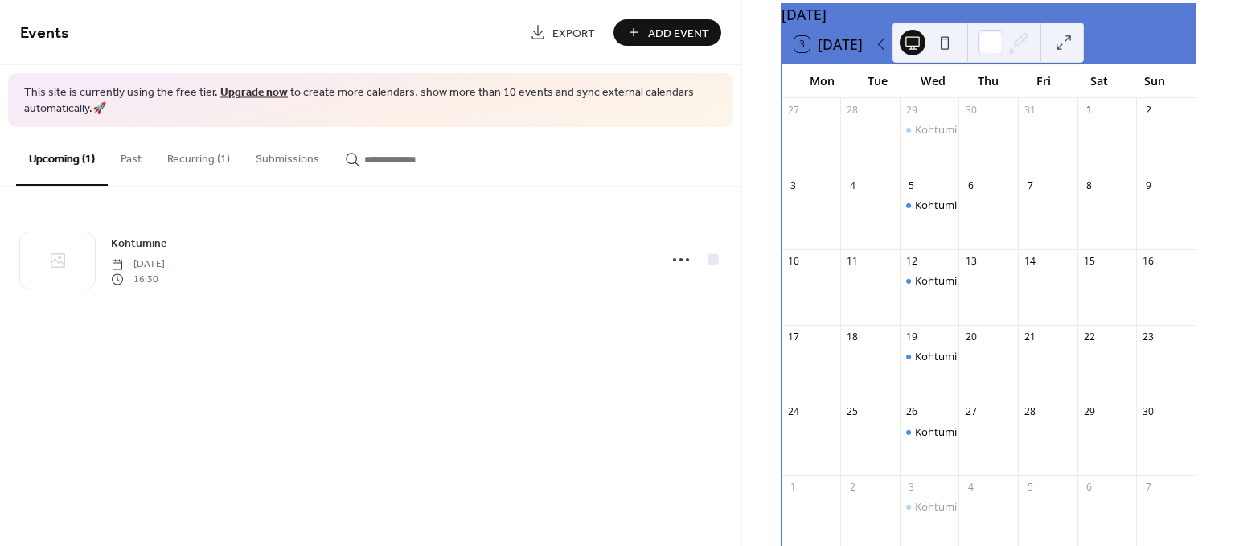
click at [1066, 41] on button at bounding box center [1064, 43] width 26 height 26
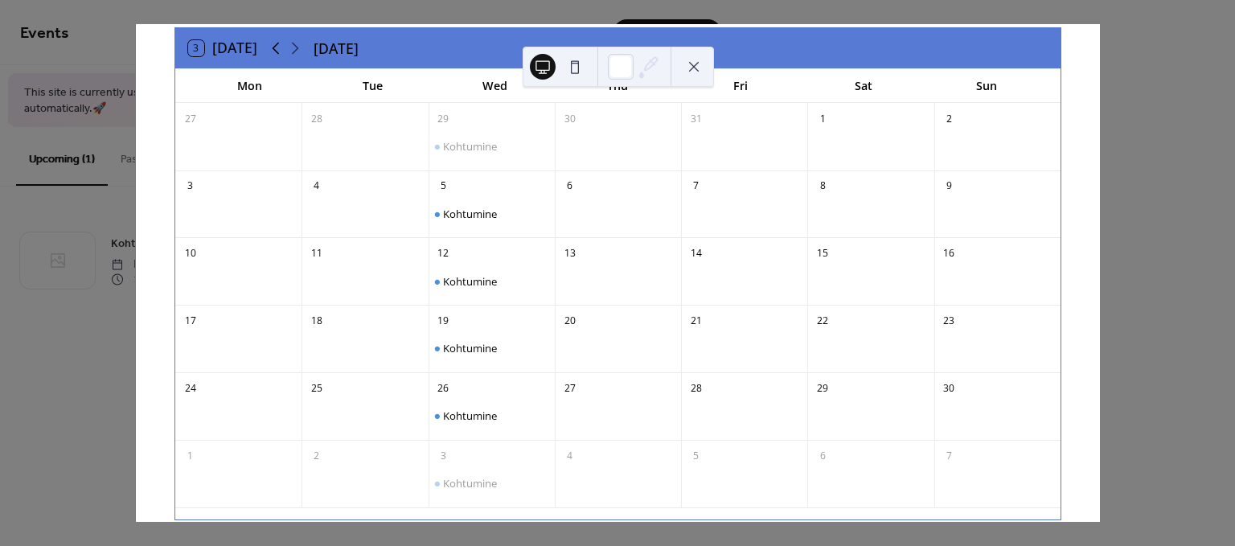
click at [277, 44] on icon at bounding box center [275, 49] width 7 height 12
click at [298, 53] on icon at bounding box center [295, 48] width 19 height 19
click at [297, 45] on icon at bounding box center [295, 49] width 7 height 12
